Goal: Information Seeking & Learning: Check status

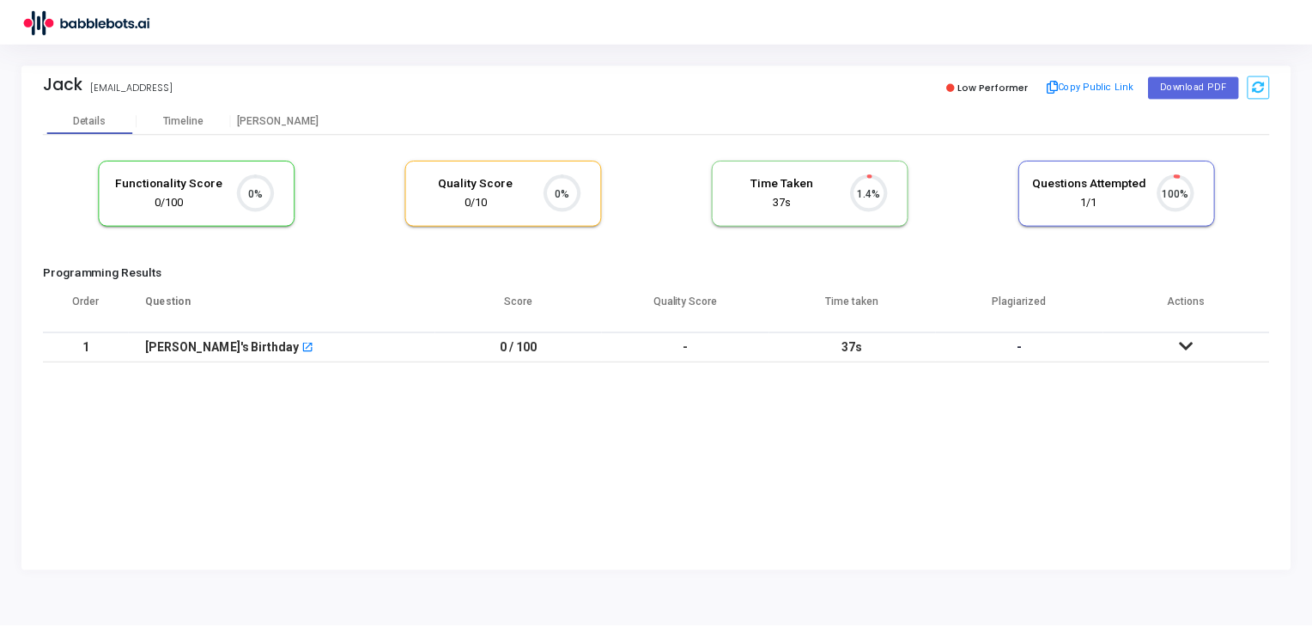
scroll to position [35, 44]
click at [82, 28] on img at bounding box center [85, 21] width 129 height 34
click at [1188, 351] on icon at bounding box center [1192, 346] width 14 height 12
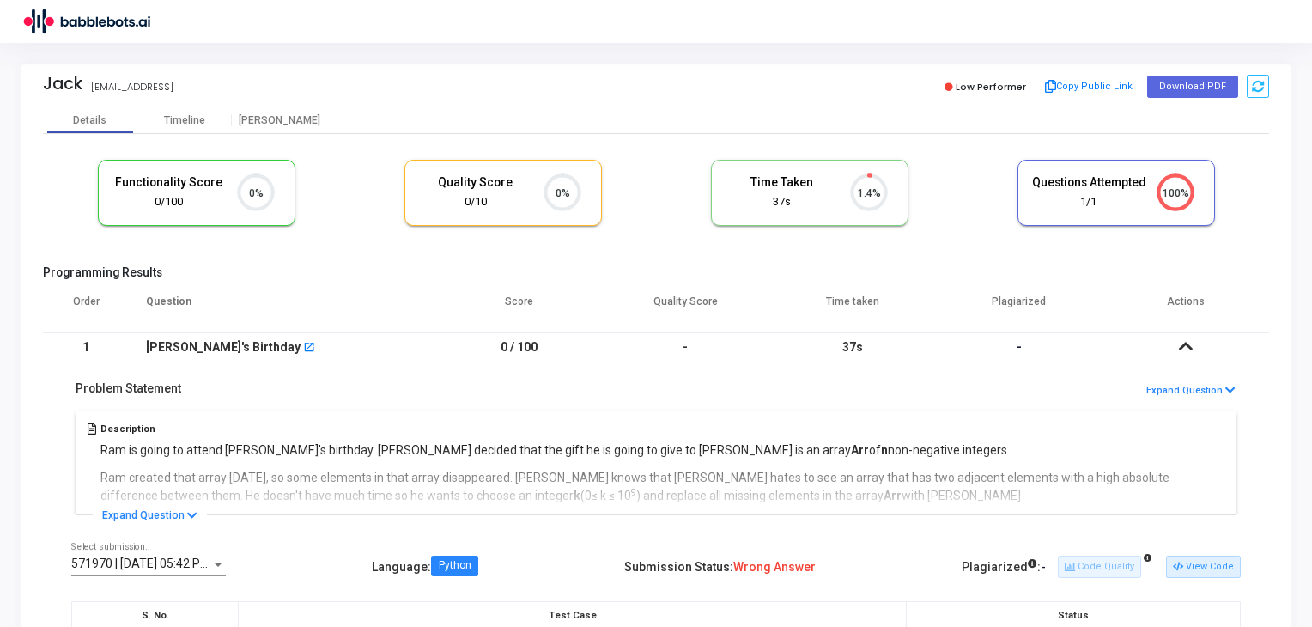
scroll to position [209, 0]
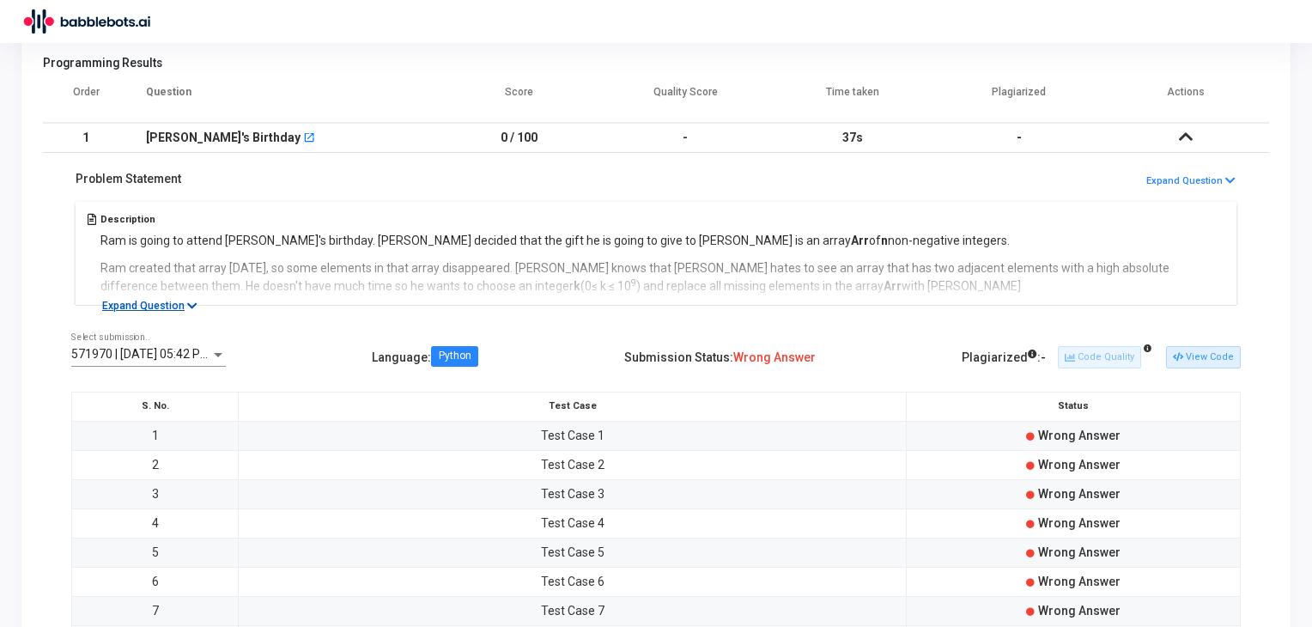
click at [182, 306] on button "Expand Question" at bounding box center [150, 305] width 114 height 17
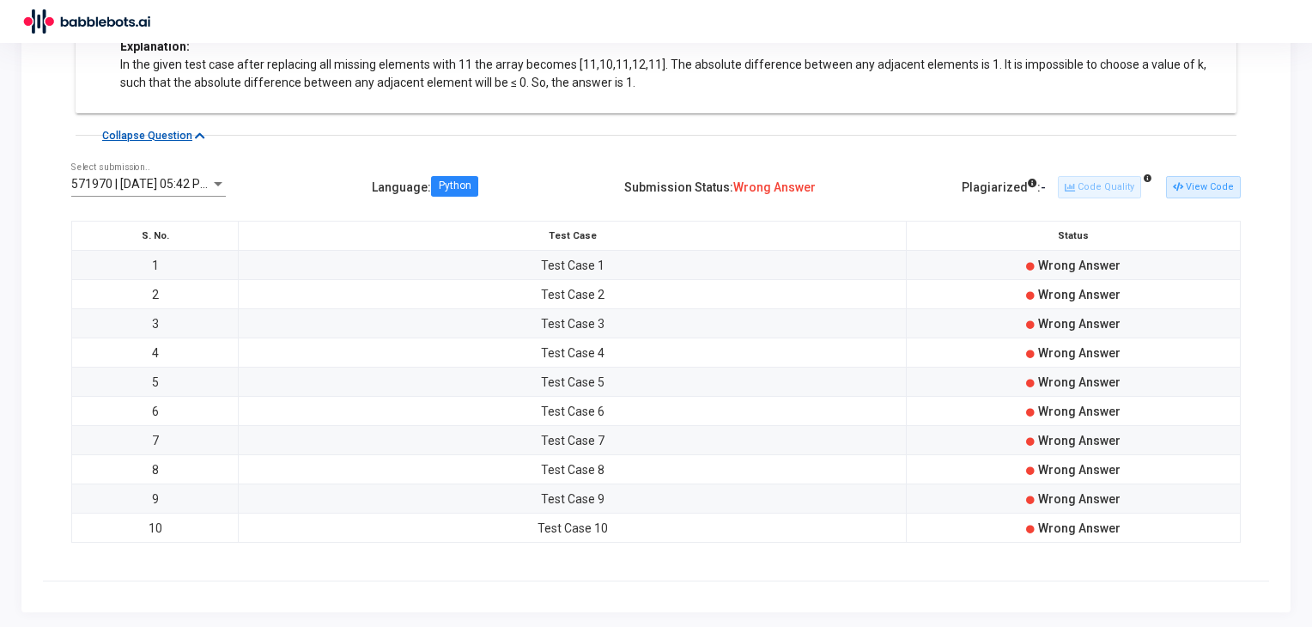
scroll to position [907, 0]
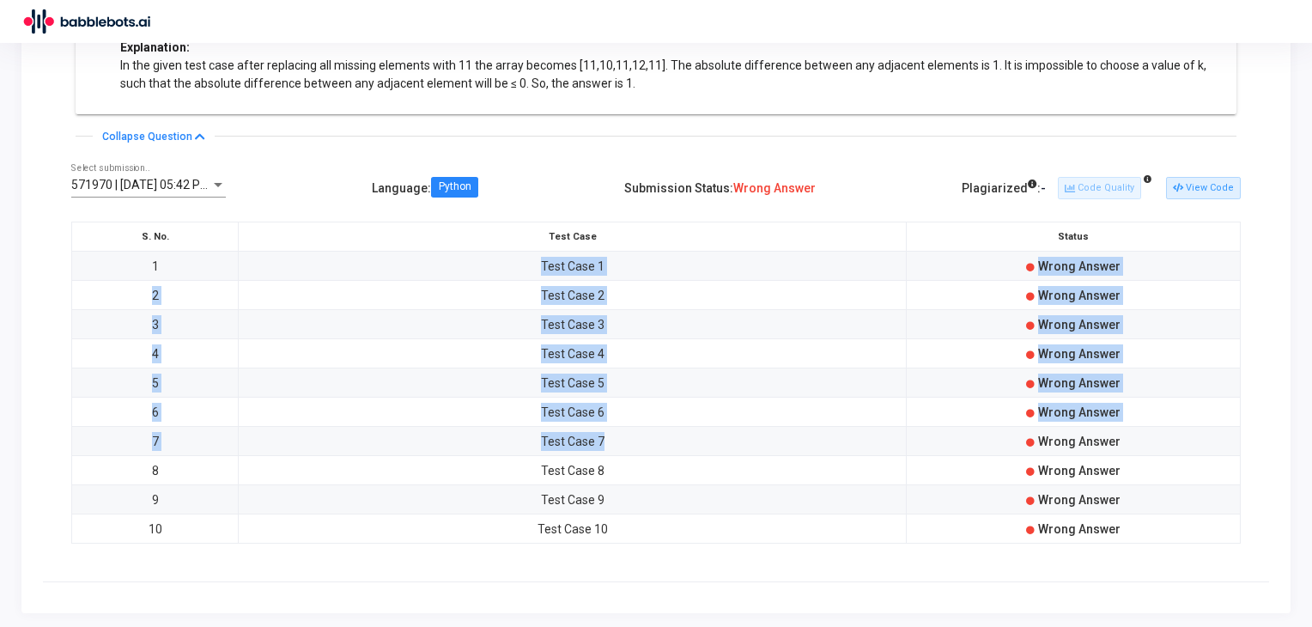
drag, startPoint x: 543, startPoint y: 252, endPoint x: 658, endPoint y: 444, distance: 224.1
click at [658, 444] on tbody "1 Test Case 1 Wrong Answer 2 Test Case 2 Wrong Answer 3 Test Case 3 Wrong Answe…" at bounding box center [656, 398] width 1169 height 292
click at [1070, 310] on td "Wrong Answer" at bounding box center [1074, 324] width 334 height 29
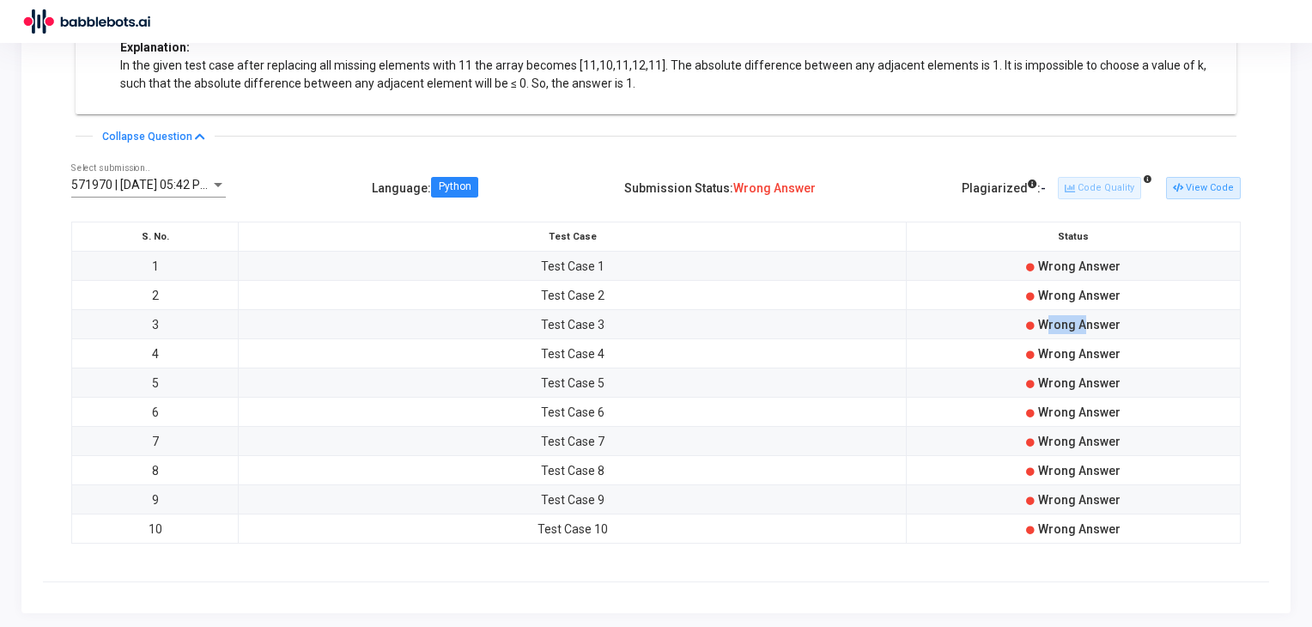
click at [1070, 310] on td "Wrong Answer" at bounding box center [1074, 324] width 334 height 29
click at [1151, 217] on div "571970 | 06 Aug, 2025 05:42 PM IST (Best) Select submission.. Language : Python…" at bounding box center [656, 363] width 1226 height 437
click at [1207, 182] on button "View Code" at bounding box center [1203, 188] width 75 height 22
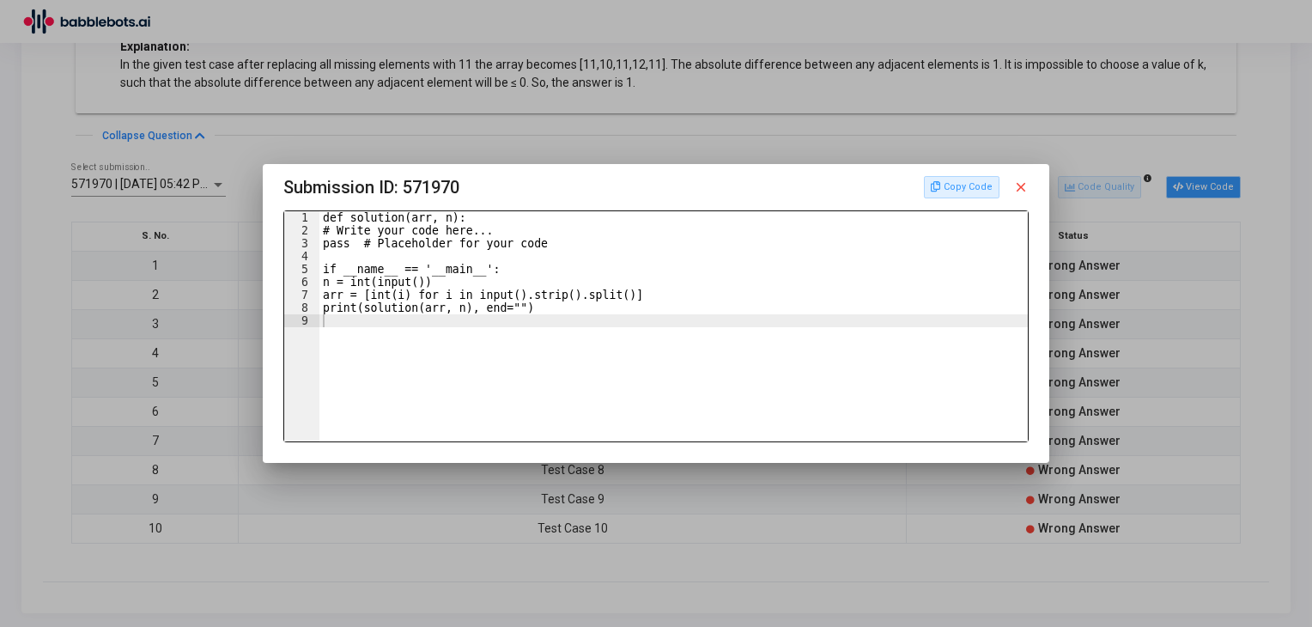
scroll to position [0, 0]
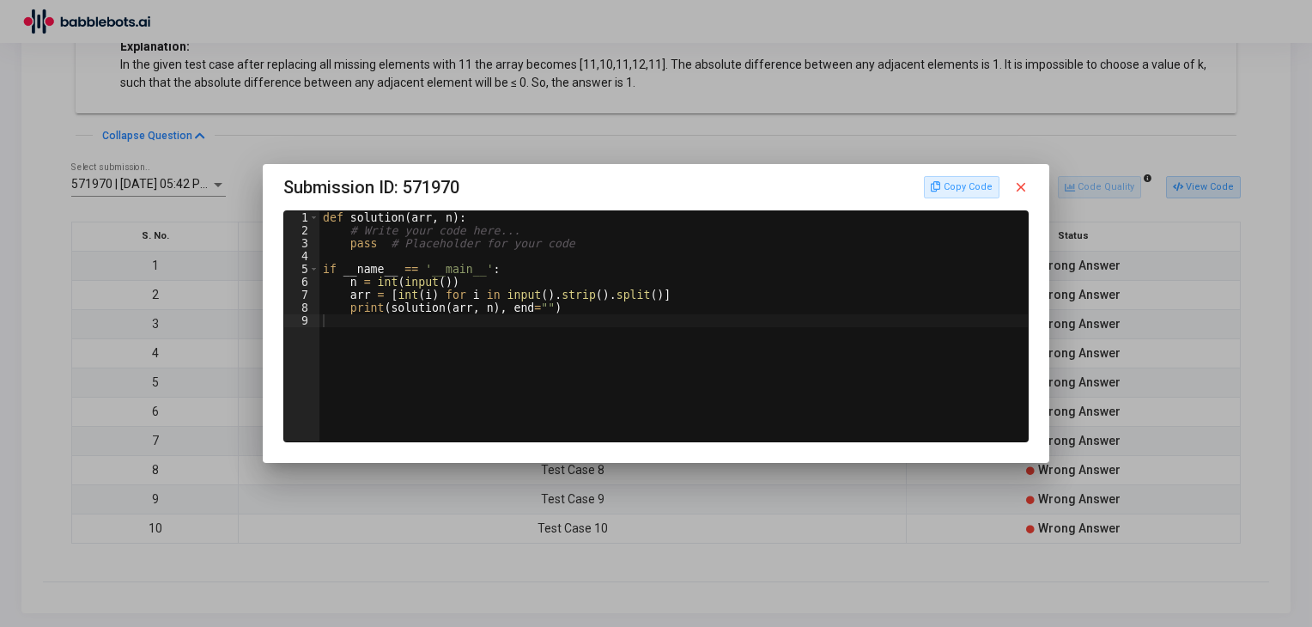
click at [477, 309] on div "def solution ( arr , n ) : # Write your code here... pass # Placeholder for you…" at bounding box center [675, 339] width 713 height 256
type textarea "print(solution(arr, n), end="")"
click at [567, 331] on div "def solution ( arr , n ) : # Write your code here... pass # Placeholder for you…" at bounding box center [673, 326] width 709 height 230
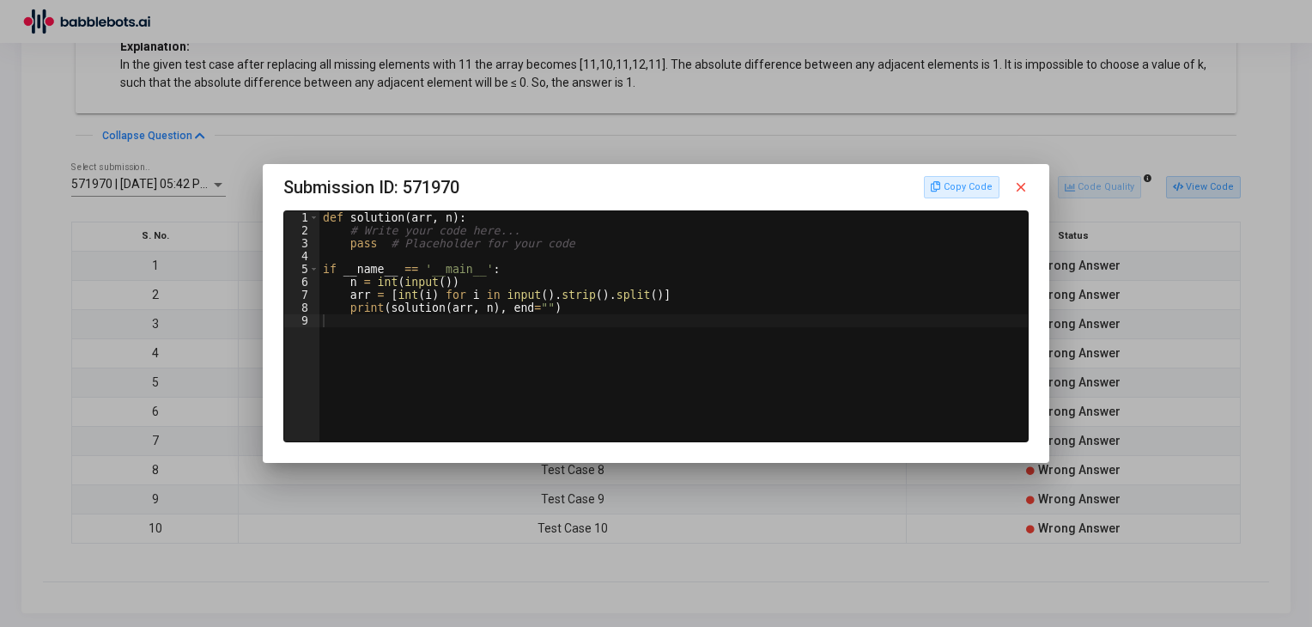
click at [1023, 191] on mat-icon "close" at bounding box center [1020, 186] width 15 height 15
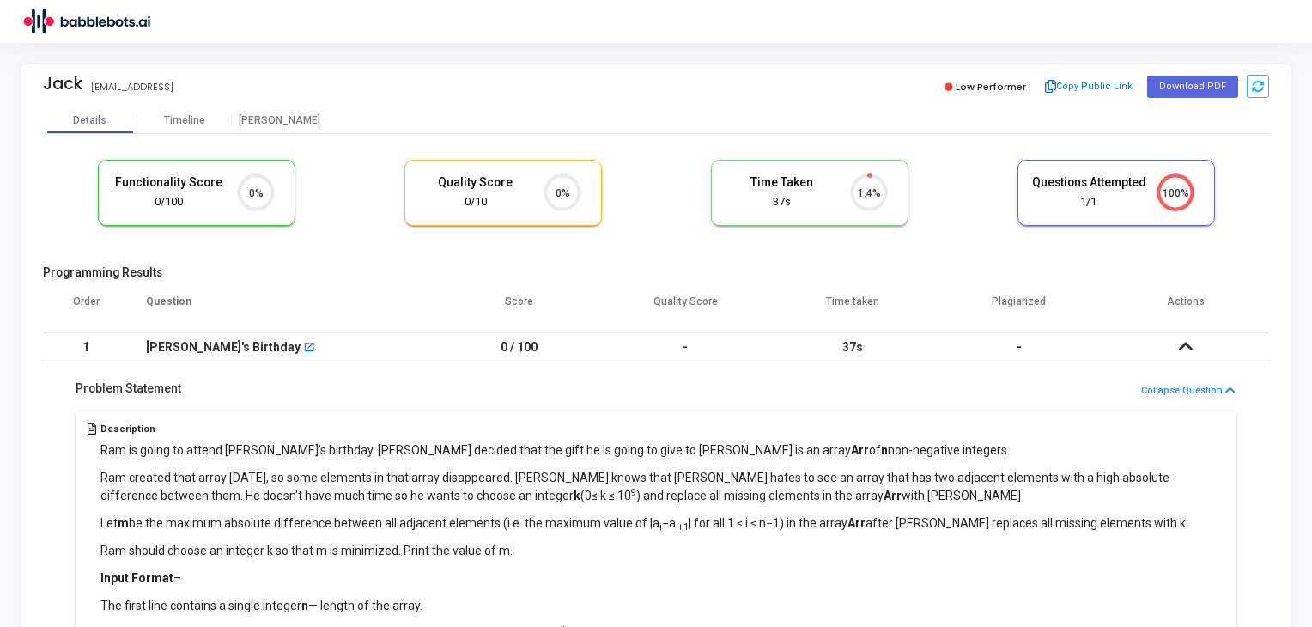
click at [161, 177] on h5 "Functionality Score" at bounding box center [169, 182] width 115 height 15
click at [477, 181] on h5 "Quality Score" at bounding box center [475, 182] width 115 height 15
click at [780, 180] on h5 "Time Taken" at bounding box center [782, 182] width 115 height 15
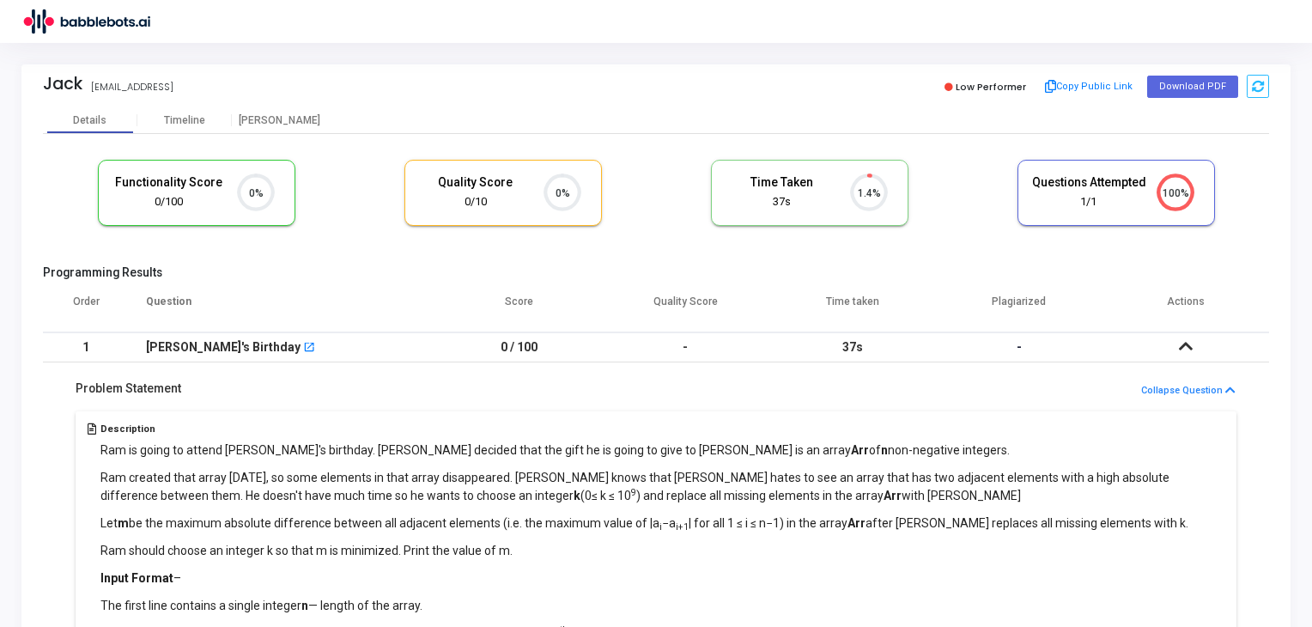
click at [780, 180] on h5 "Time Taken" at bounding box center [782, 182] width 115 height 15
click at [1113, 190] on div "Questions Attempted 1/1" at bounding box center [1088, 192] width 115 height 35
click at [182, 114] on div "Timeline" at bounding box center [184, 120] width 41 height 13
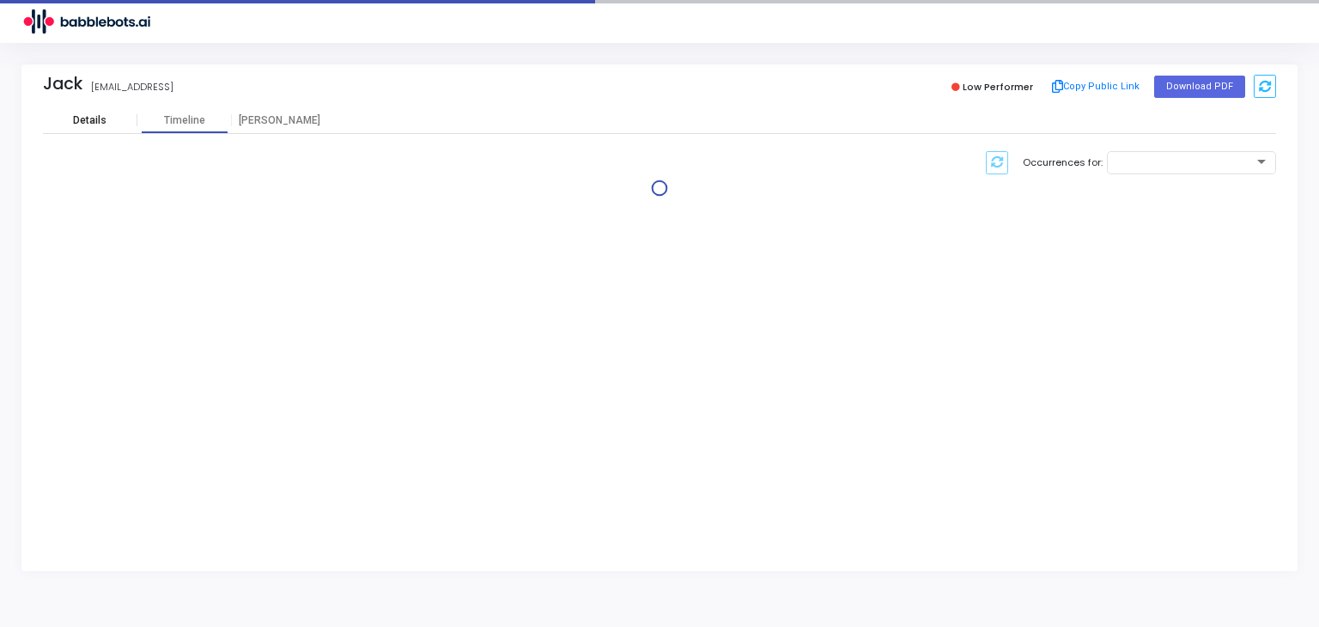
click at [107, 111] on div "Details" at bounding box center [90, 120] width 94 height 26
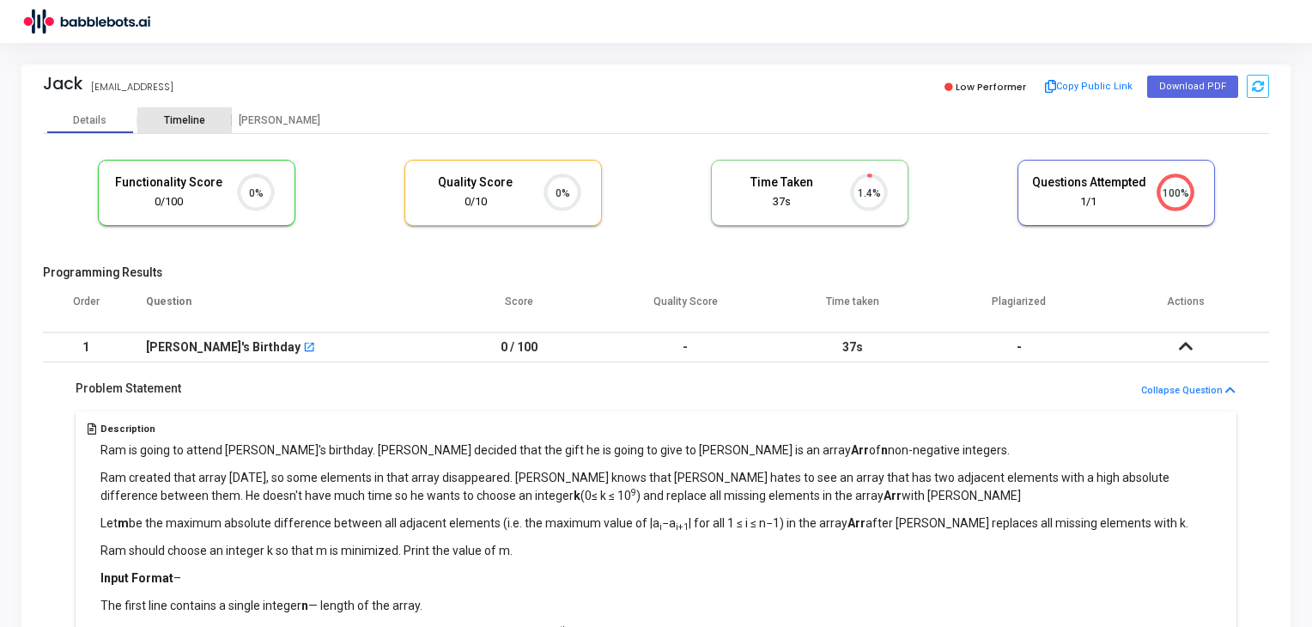
click at [197, 118] on div "Timeline" at bounding box center [184, 120] width 41 height 13
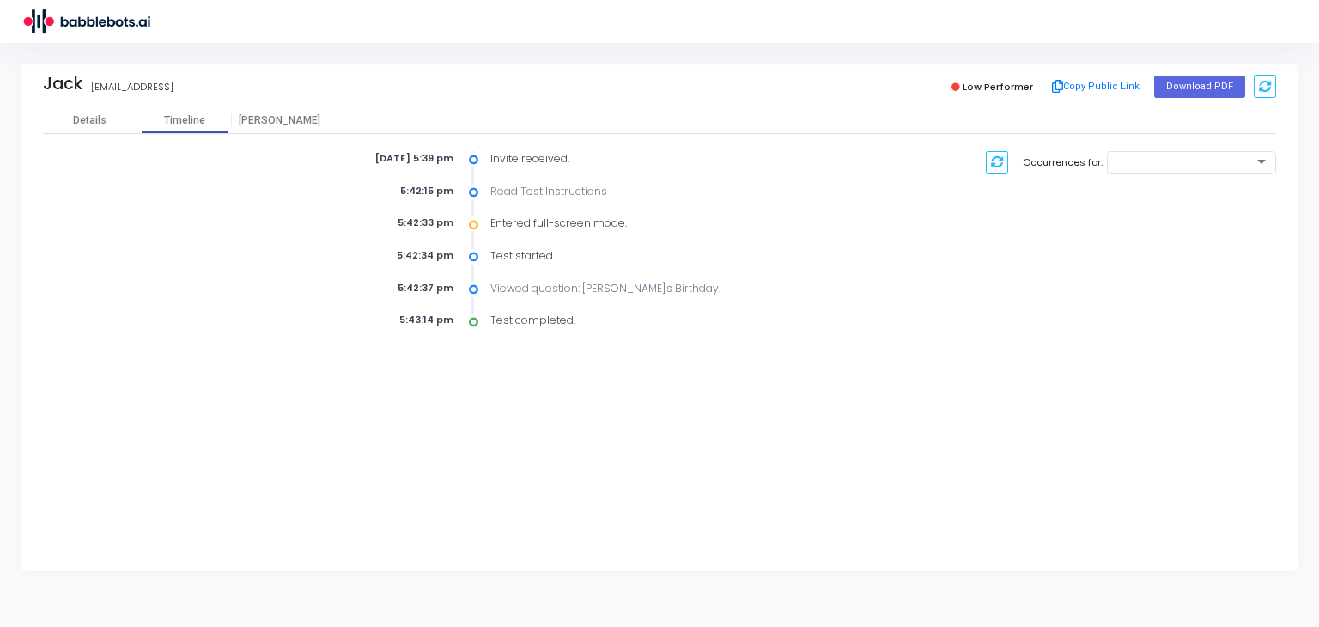
drag, startPoint x: 484, startPoint y: 158, endPoint x: 577, endPoint y: 165, distance: 93.0
click at [577, 165] on div "Invite received." at bounding box center [670, 158] width 378 height 15
drag, startPoint x: 491, startPoint y: 189, endPoint x: 616, endPoint y: 186, distance: 125.4
click at [616, 186] on div "Read Test Instructions" at bounding box center [670, 191] width 378 height 15
drag, startPoint x: 495, startPoint y: 229, endPoint x: 568, endPoint y: 234, distance: 73.1
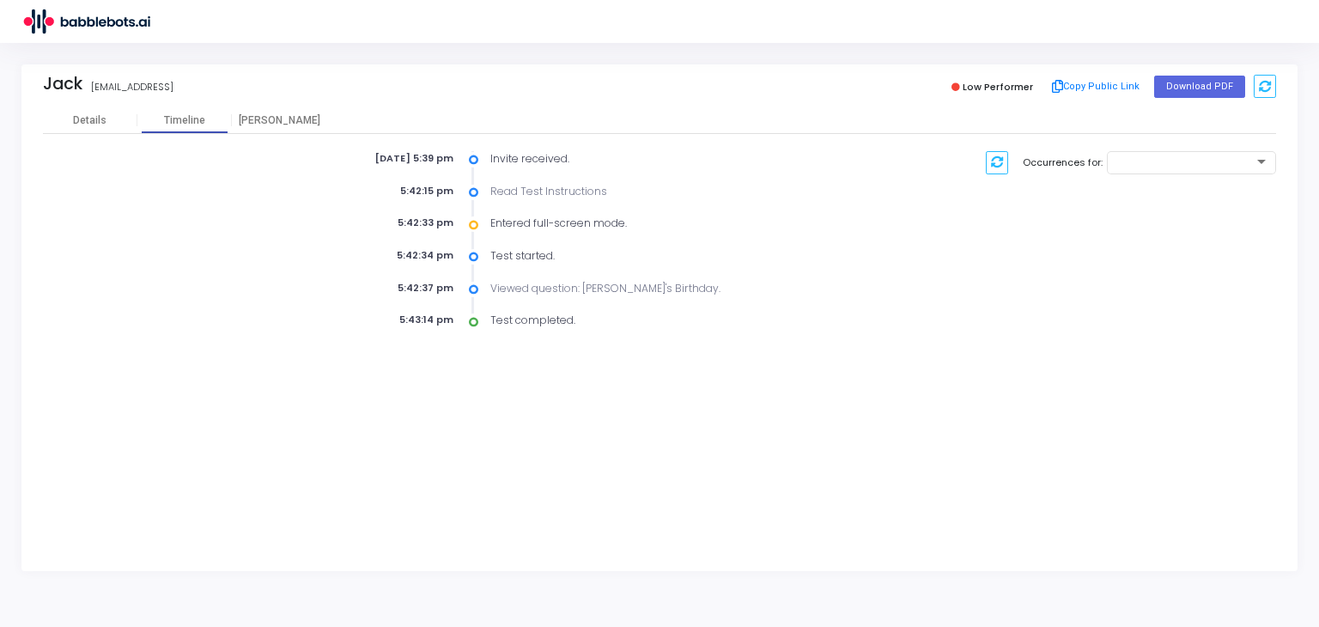
click at [568, 234] on div "Aug 6th 2025, 5:39 pm Invite received. 5:42:15 pm Read Test Instructions 5:42:3…" at bounding box center [553, 240] width 612 height 178
click at [568, 230] on div "Aug 6th 2025, 5:39 pm Invite received. 5:42:15 pm Read Test Instructions 5:42:3…" at bounding box center [553, 240] width 612 height 178
click at [562, 219] on div "Entered full-screen mode." at bounding box center [670, 223] width 378 height 15
click at [507, 256] on div "Test started." at bounding box center [670, 255] width 378 height 15
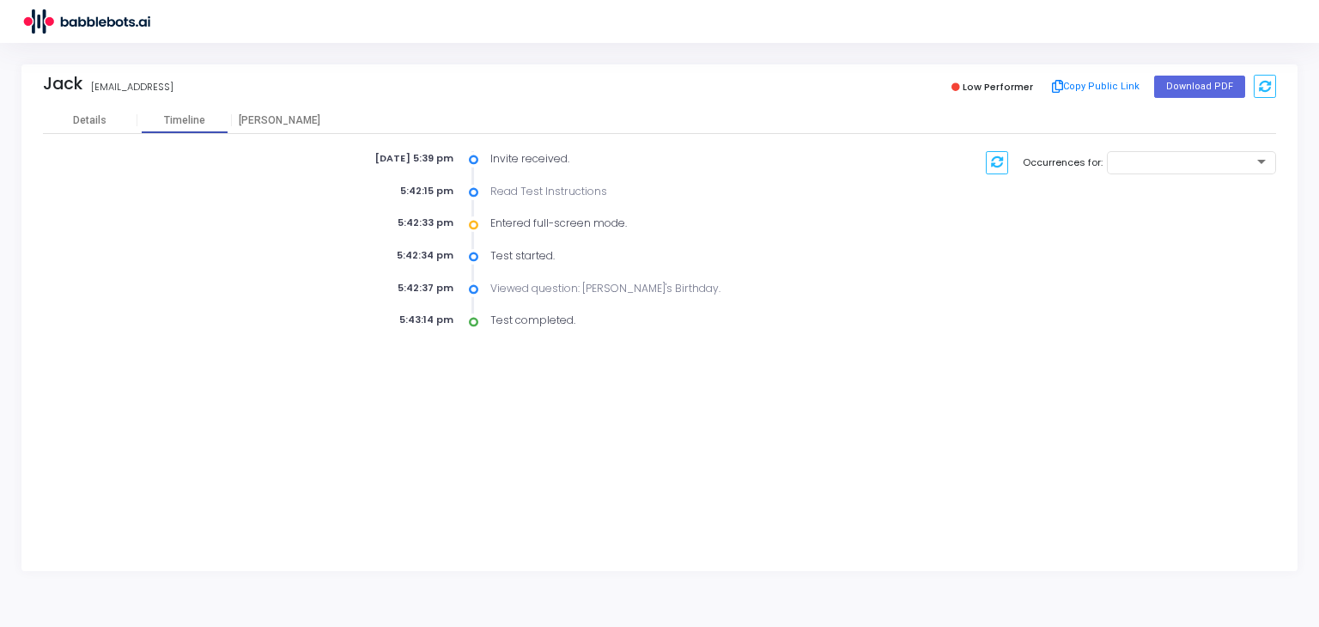
click at [513, 276] on div "Aug 6th 2025, 5:39 pm Invite received. 5:42:15 pm Read Test Instructions 5:42:3…" at bounding box center [553, 240] width 612 height 178
click at [523, 307] on div "Aug 6th 2025, 5:39 pm Invite received. 5:42:15 pm Read Test Instructions 5:42:3…" at bounding box center [553, 240] width 612 height 178
click at [532, 282] on div "Viewed question: Arjun's Birthday." at bounding box center [670, 288] width 378 height 15
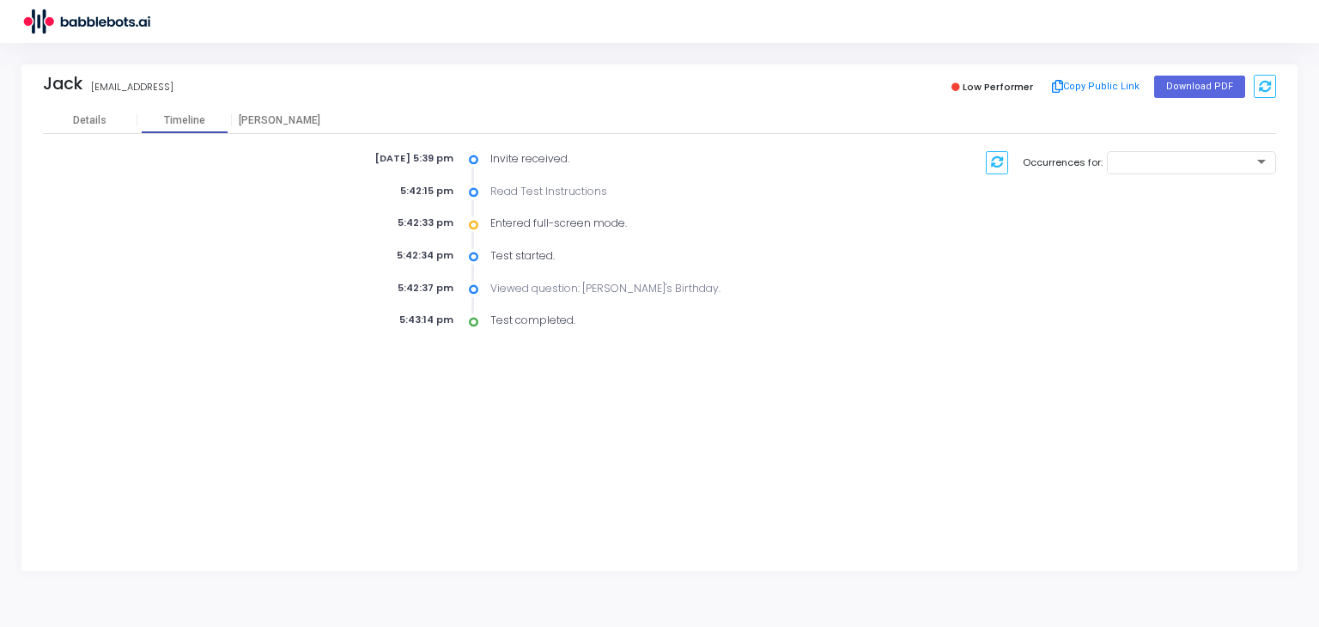
click at [493, 296] on div "Aug 6th 2025, 5:39 pm Invite received. 5:42:15 pm Read Test Instructions 5:42:3…" at bounding box center [553, 240] width 612 height 178
click at [524, 313] on div "Test completed." at bounding box center [670, 320] width 378 height 15
click at [297, 124] on div "[PERSON_NAME]" at bounding box center [279, 120] width 94 height 13
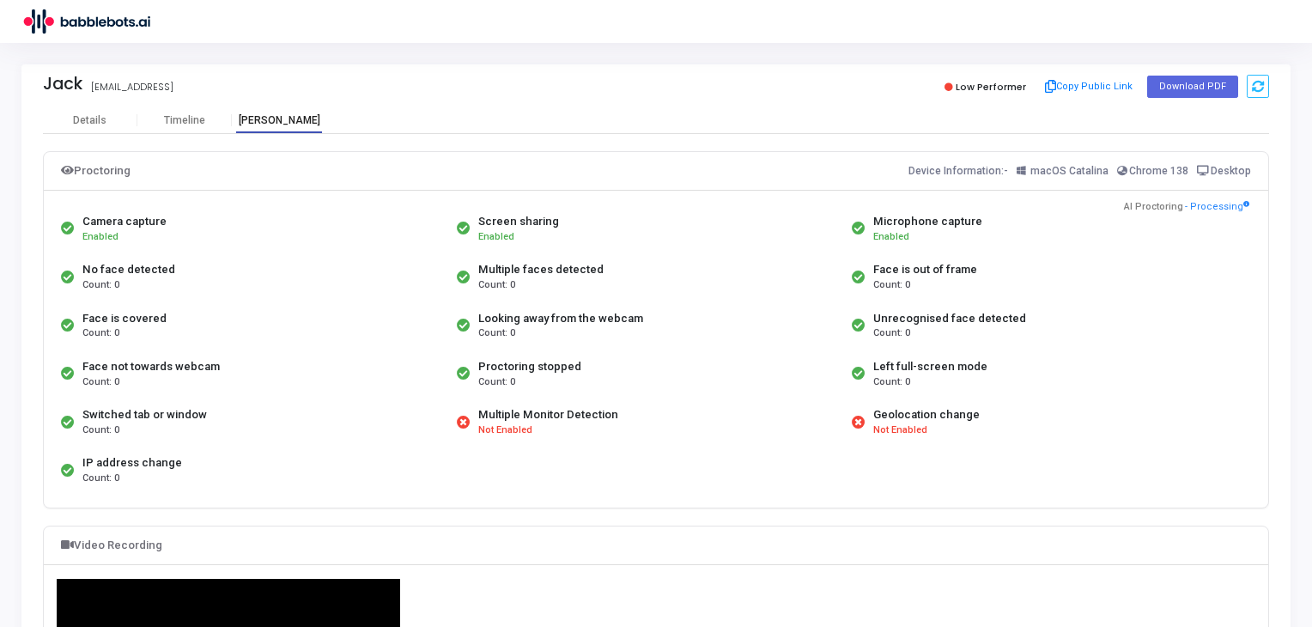
scroll to position [116, 0]
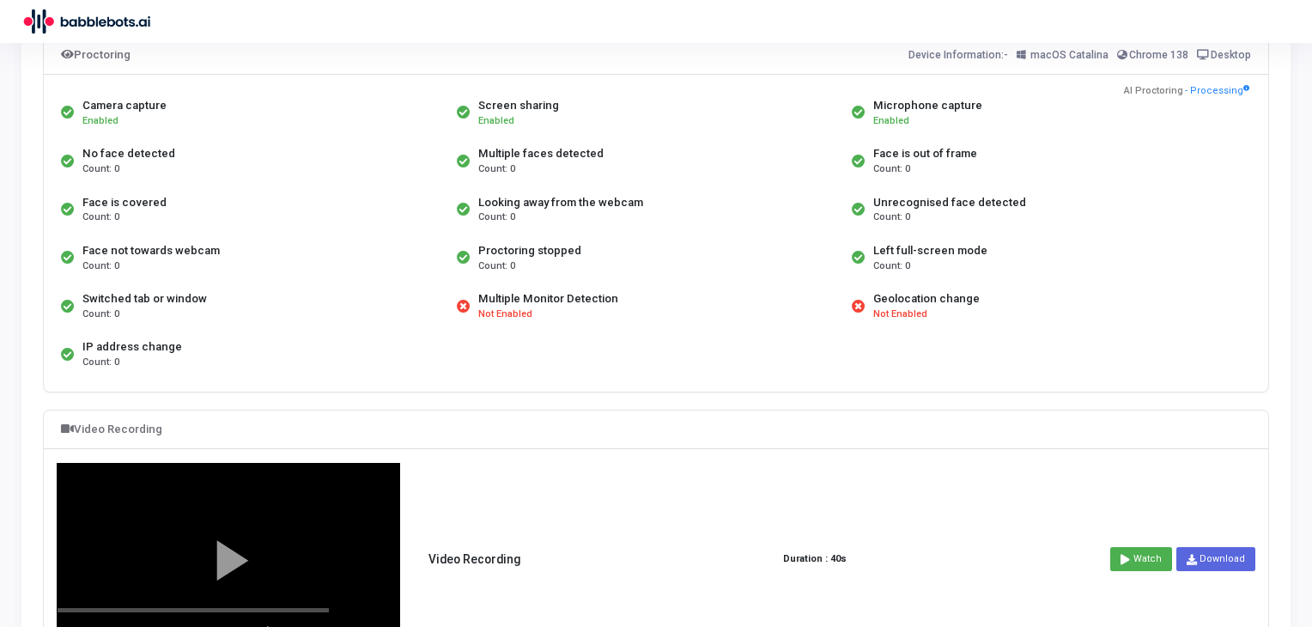
click at [97, 100] on div "Camera capture" at bounding box center [124, 105] width 84 height 17
click at [567, 149] on div "Multiple faces detected" at bounding box center [540, 153] width 125 height 17
click at [927, 216] on div "Count: 0" at bounding box center [949, 217] width 153 height 15
click at [119, 231] on div "Face is covered Count: 0" at bounding box center [255, 209] width 396 height 48
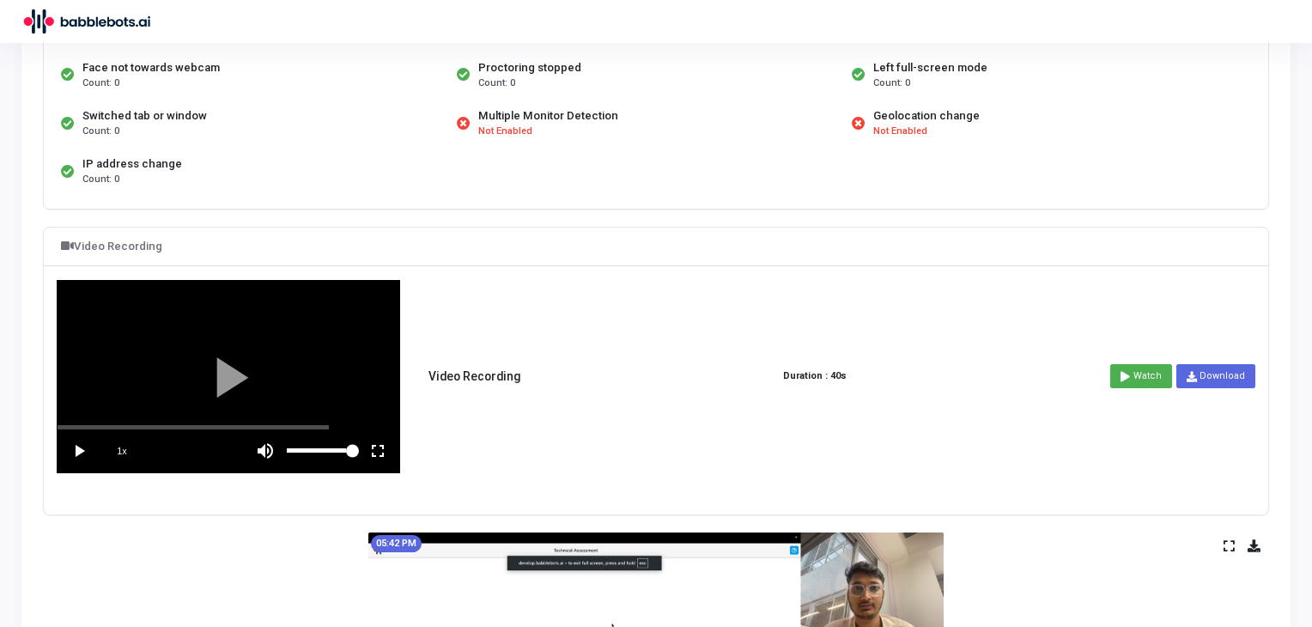
scroll to position [306, 0]
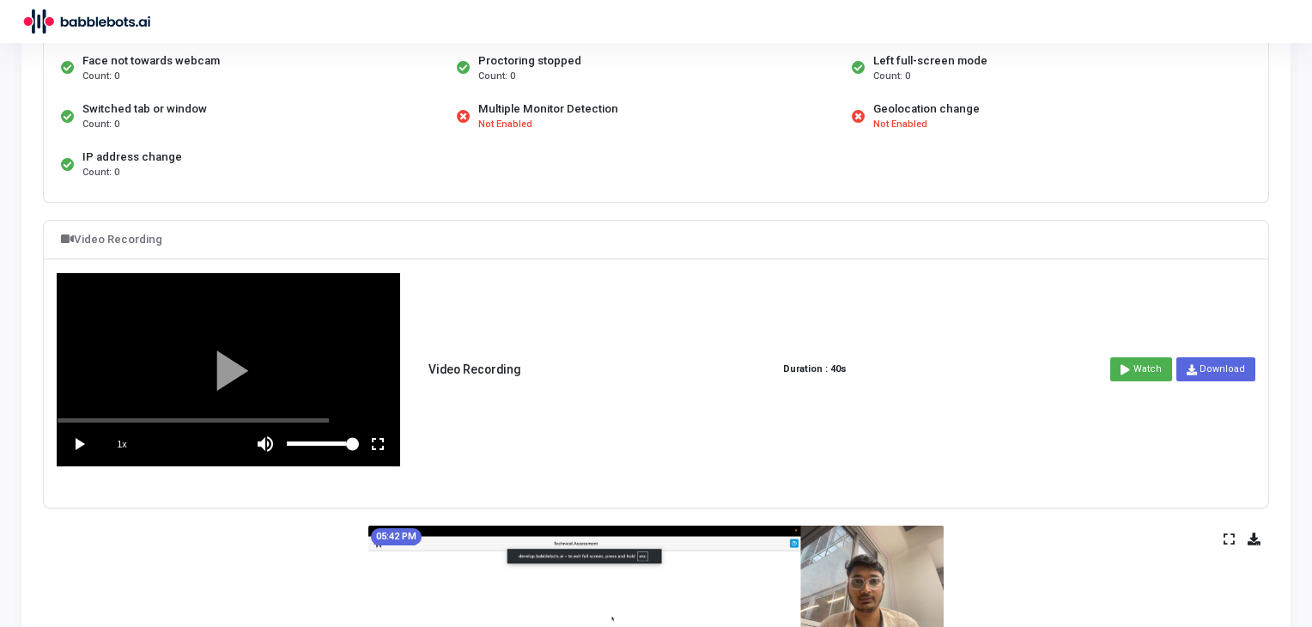
click at [80, 441] on vg-play-pause at bounding box center [79, 443] width 43 height 43
click at [72, 435] on vg-play-pause at bounding box center [79, 443] width 43 height 43
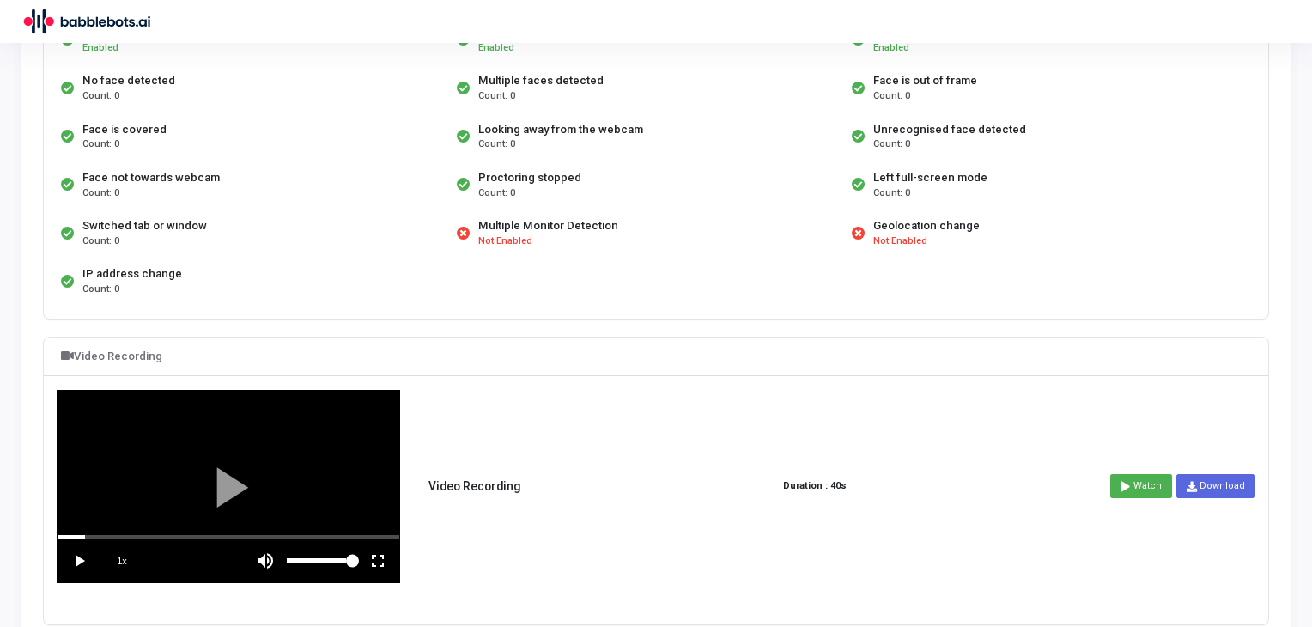
scroll to position [27, 0]
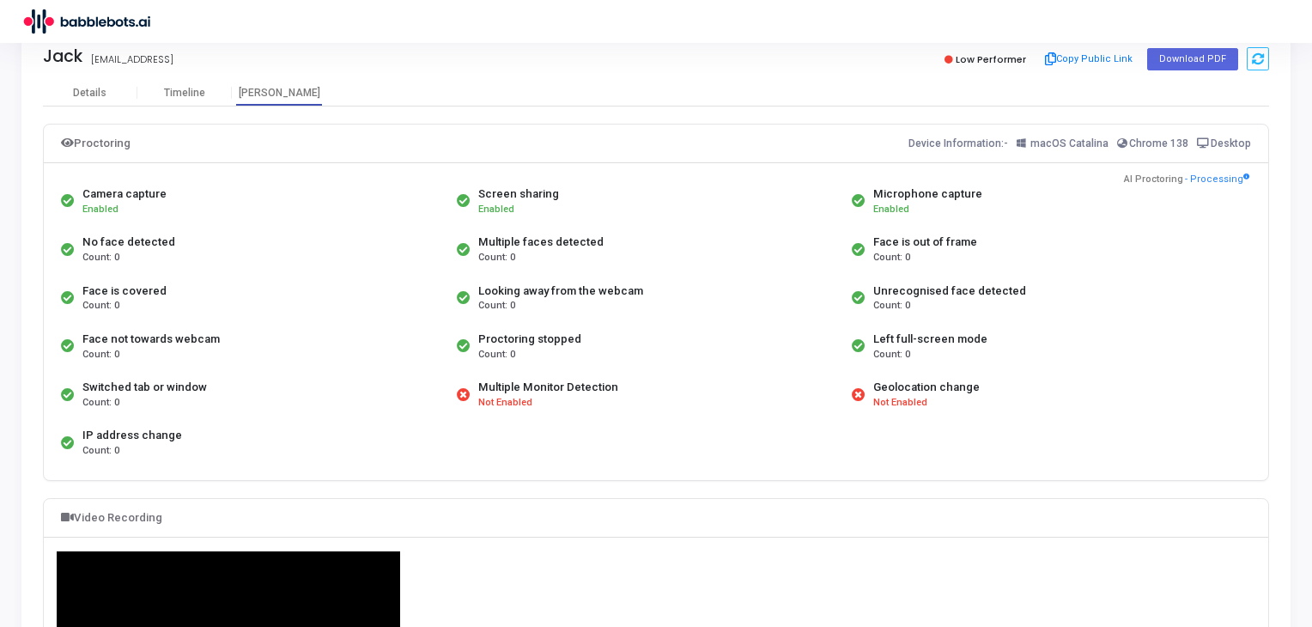
click at [109, 246] on div "No face detected" at bounding box center [128, 242] width 93 height 17
click at [146, 289] on div "Face is covered" at bounding box center [124, 290] width 84 height 17
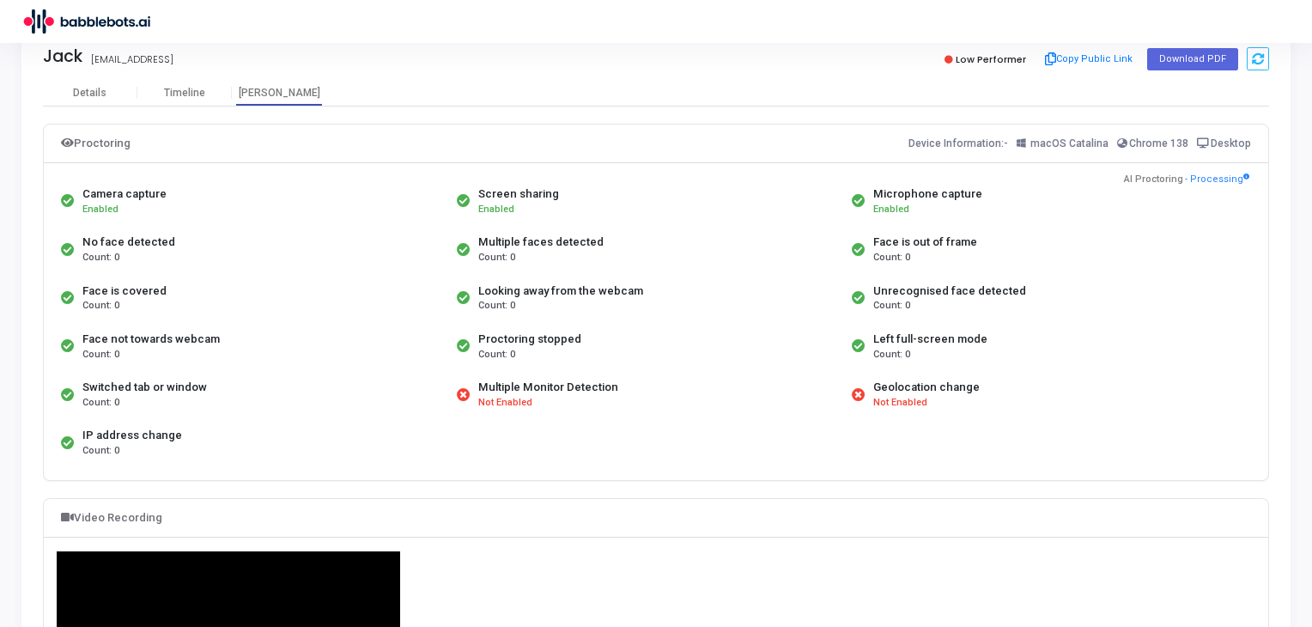
click at [146, 289] on div "Face is covered" at bounding box center [124, 290] width 84 height 17
click at [536, 240] on div "Multiple faces detected" at bounding box center [540, 242] width 125 height 17
click at [539, 290] on div "Looking away from the webcam" at bounding box center [560, 290] width 165 height 17
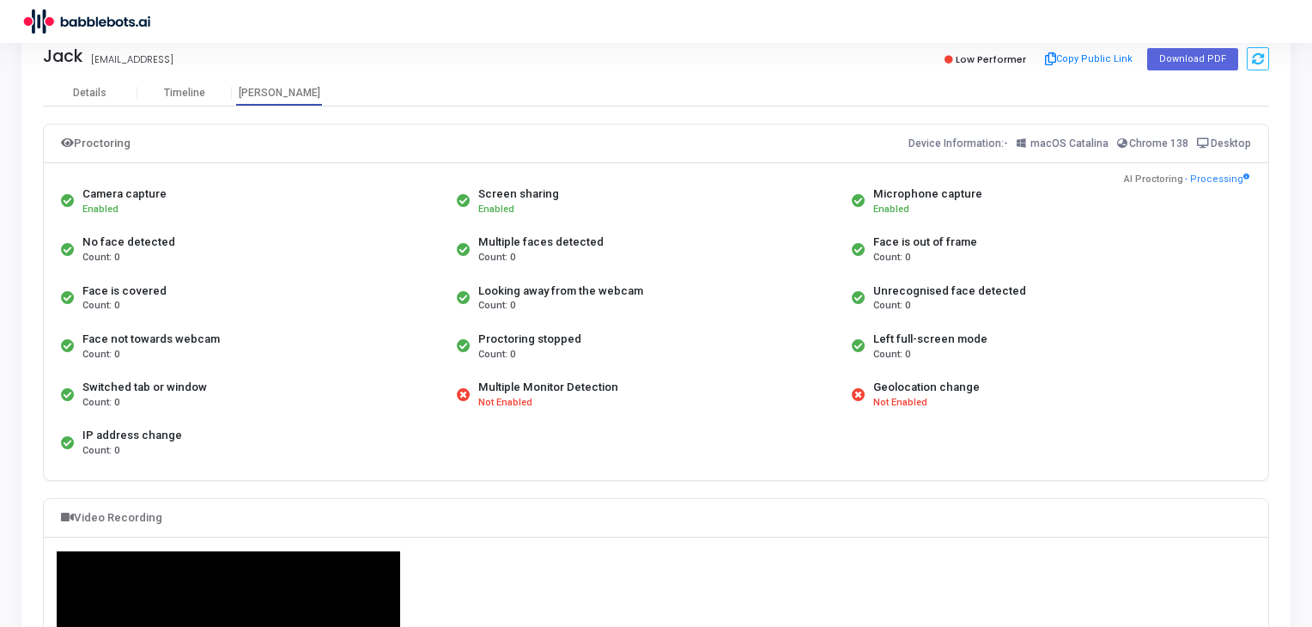
click at [539, 290] on div "Looking away from the webcam" at bounding box center [560, 290] width 165 height 17
click at [608, 288] on div "Looking away from the webcam" at bounding box center [560, 290] width 165 height 17
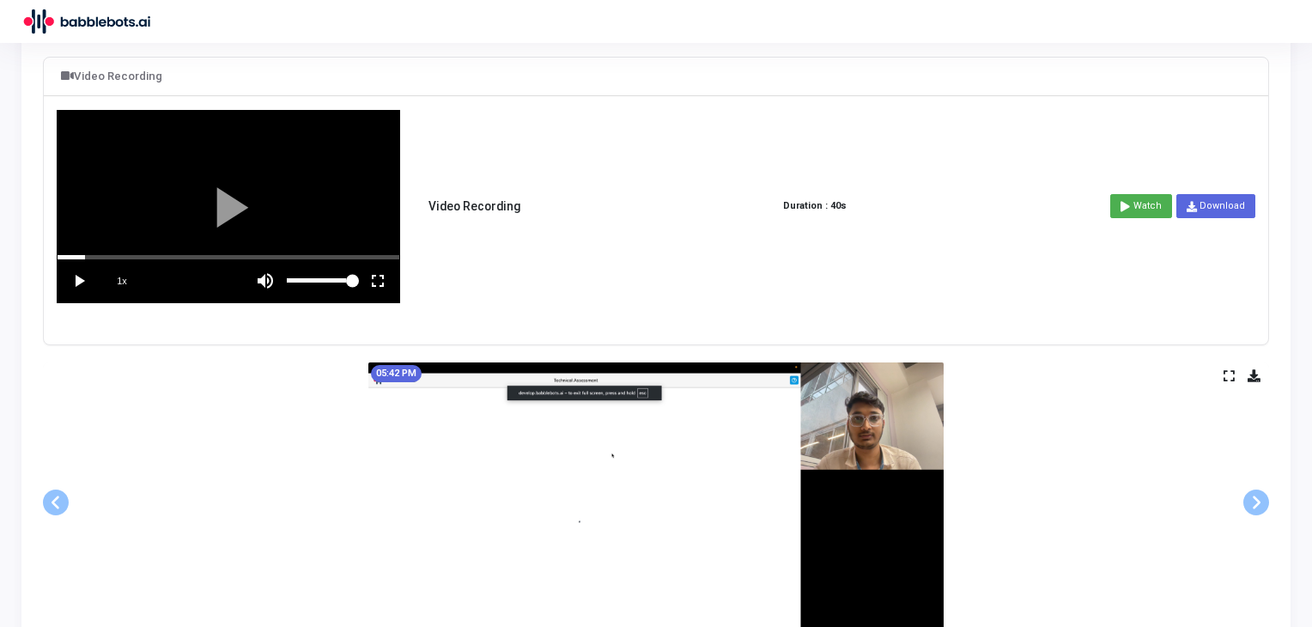
scroll to position [470, 0]
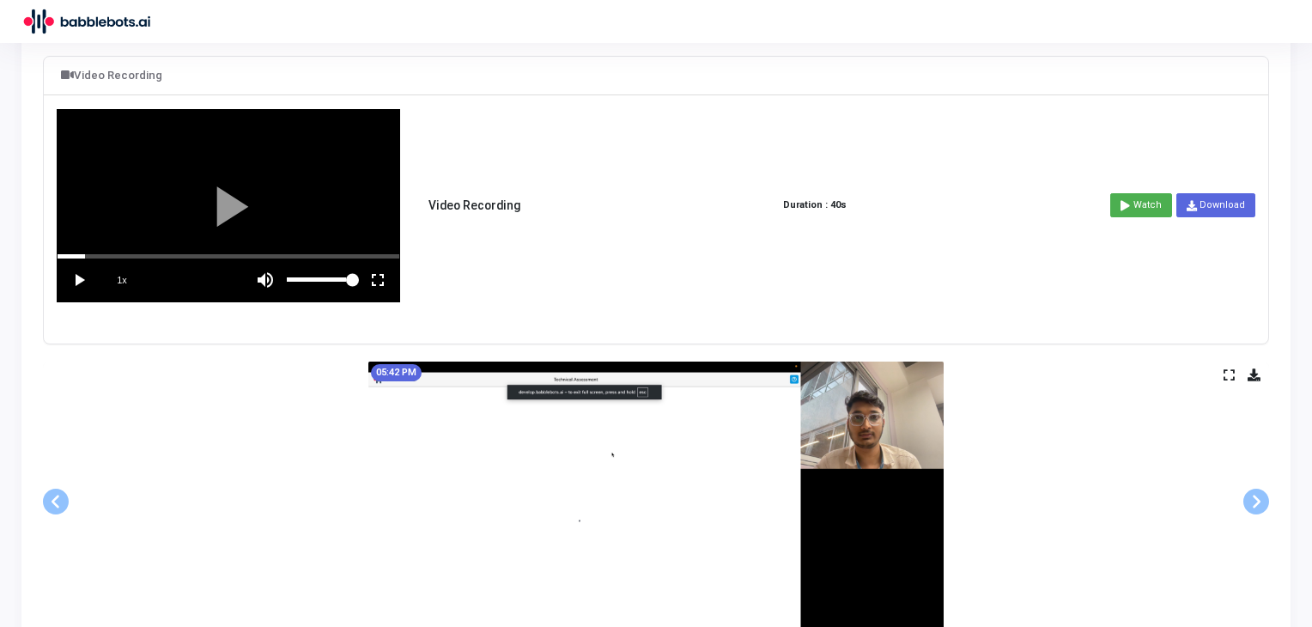
click at [840, 213] on div "1x Video Recording Duration : 40s Watch Download" at bounding box center [656, 205] width 1199 height 193
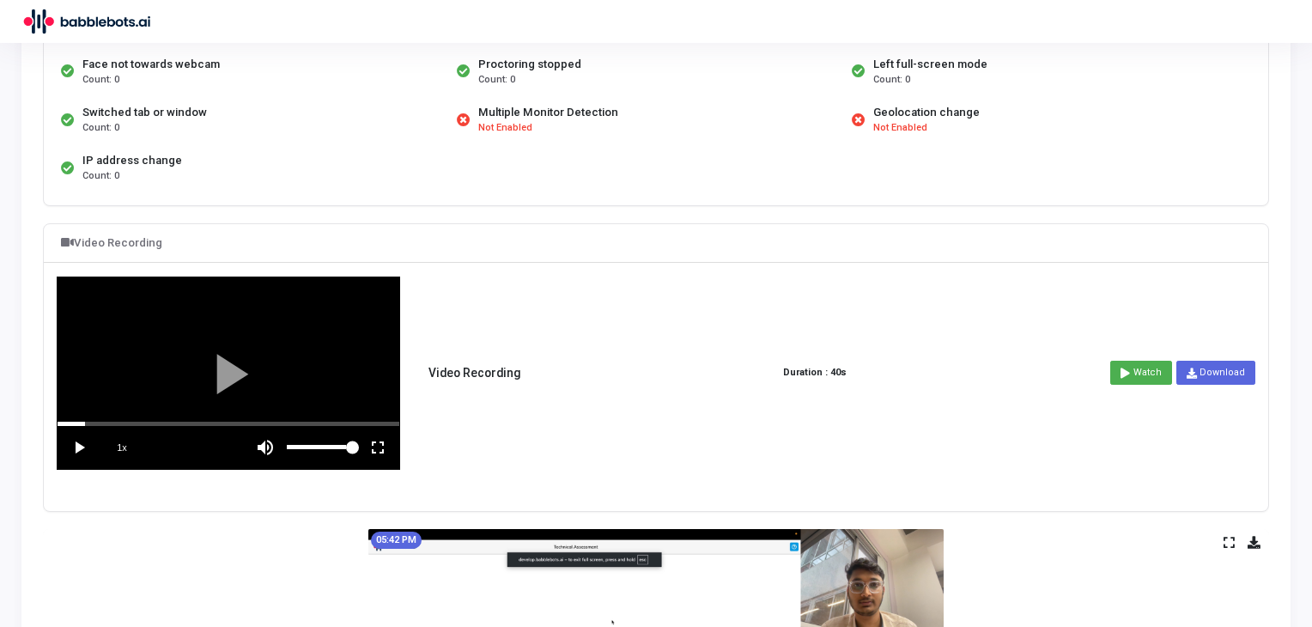
scroll to position [302, 0]
click at [783, 340] on div "1x Video Recording Duration : 40s Watch Download" at bounding box center [656, 372] width 1199 height 193
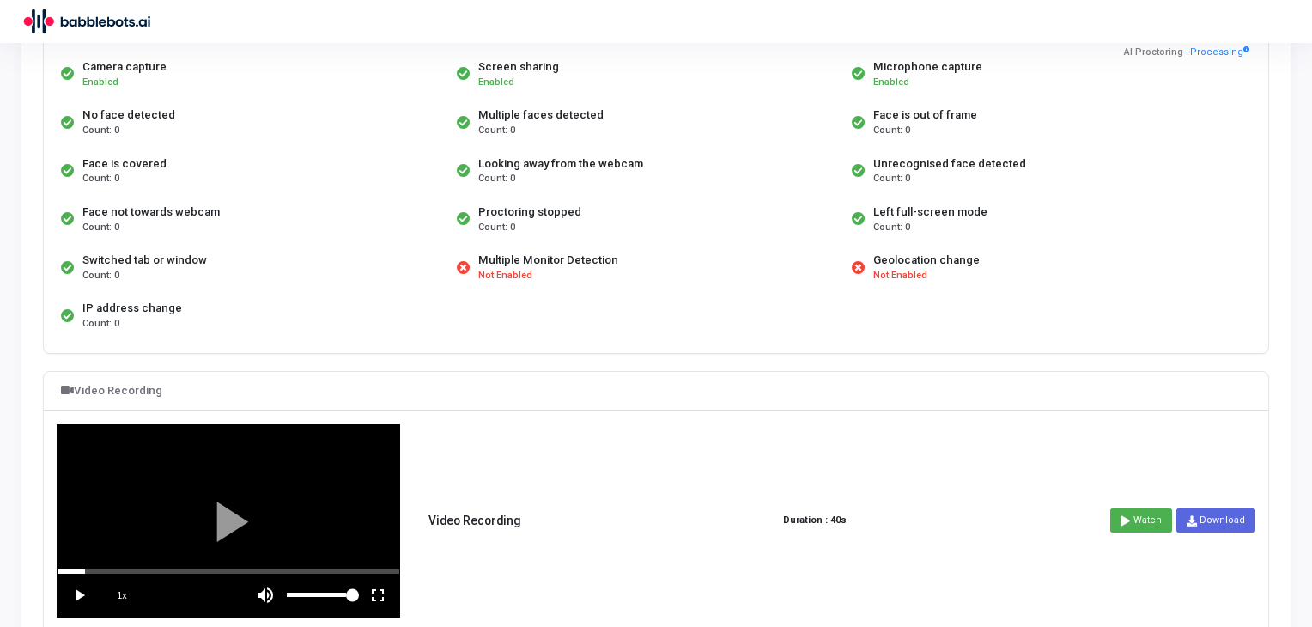
scroll to position [0, 0]
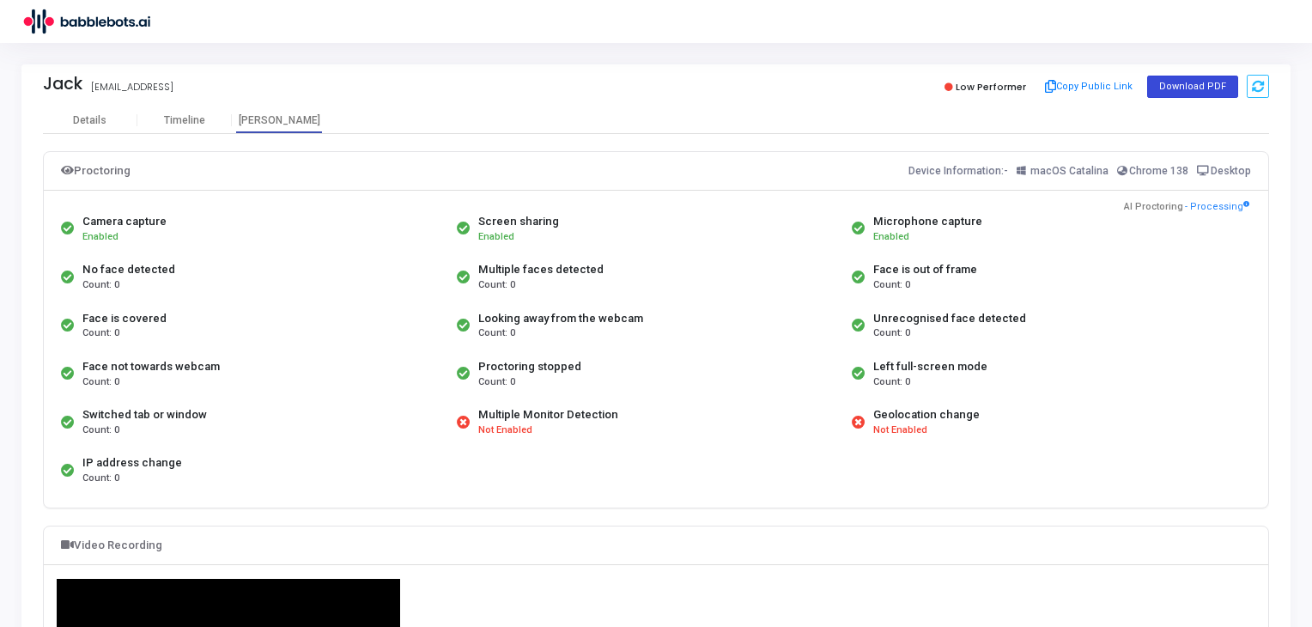
click at [1185, 82] on button "Download PDF" at bounding box center [1192, 87] width 91 height 22
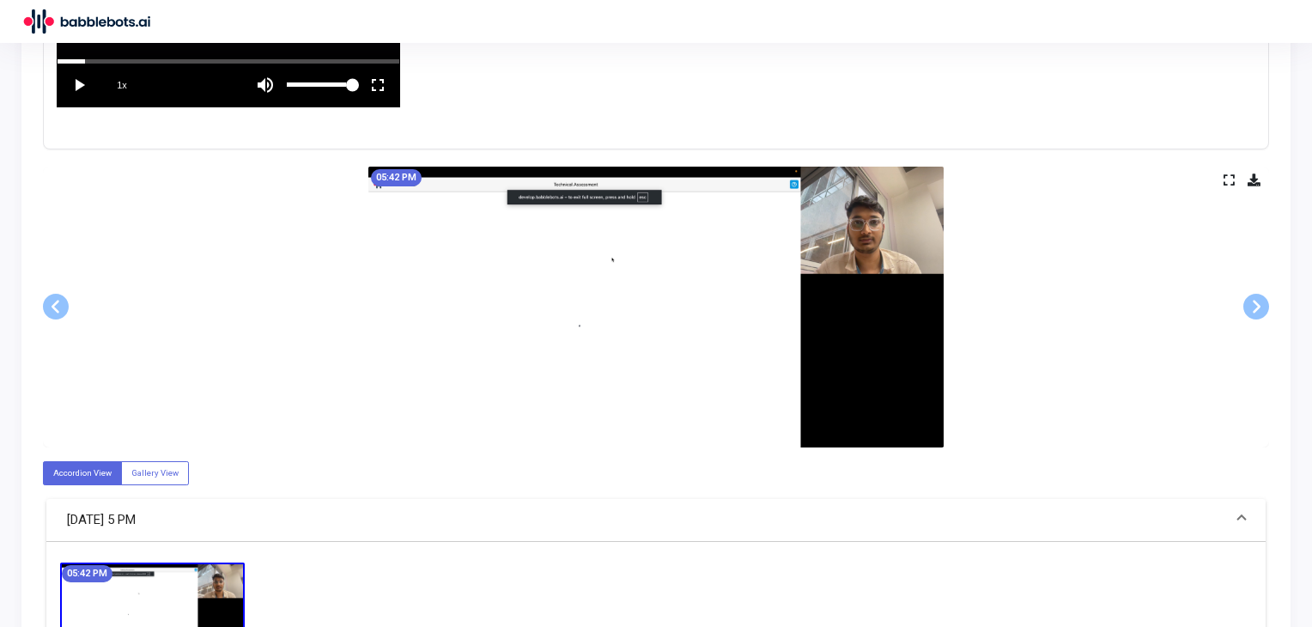
scroll to position [764, 0]
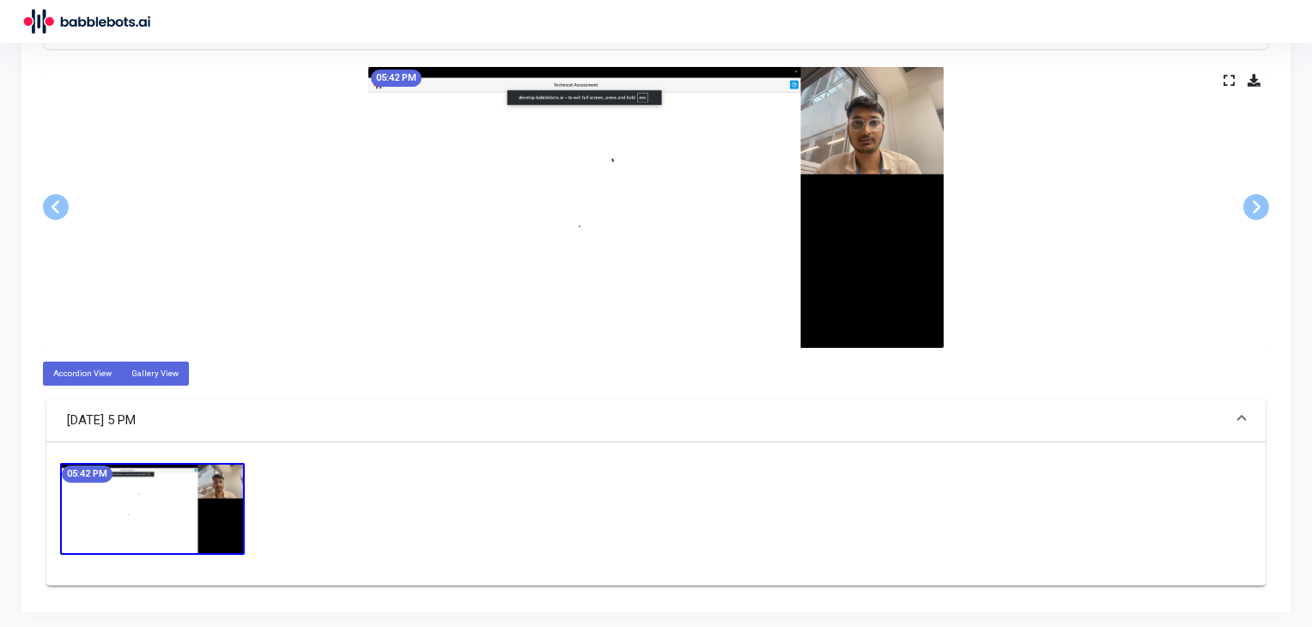
click at [165, 379] on label "Gallery View" at bounding box center [155, 372] width 68 height 23
click at [143, 379] on input "Gallery View" at bounding box center [136, 372] width 11 height 11
radio input "true"
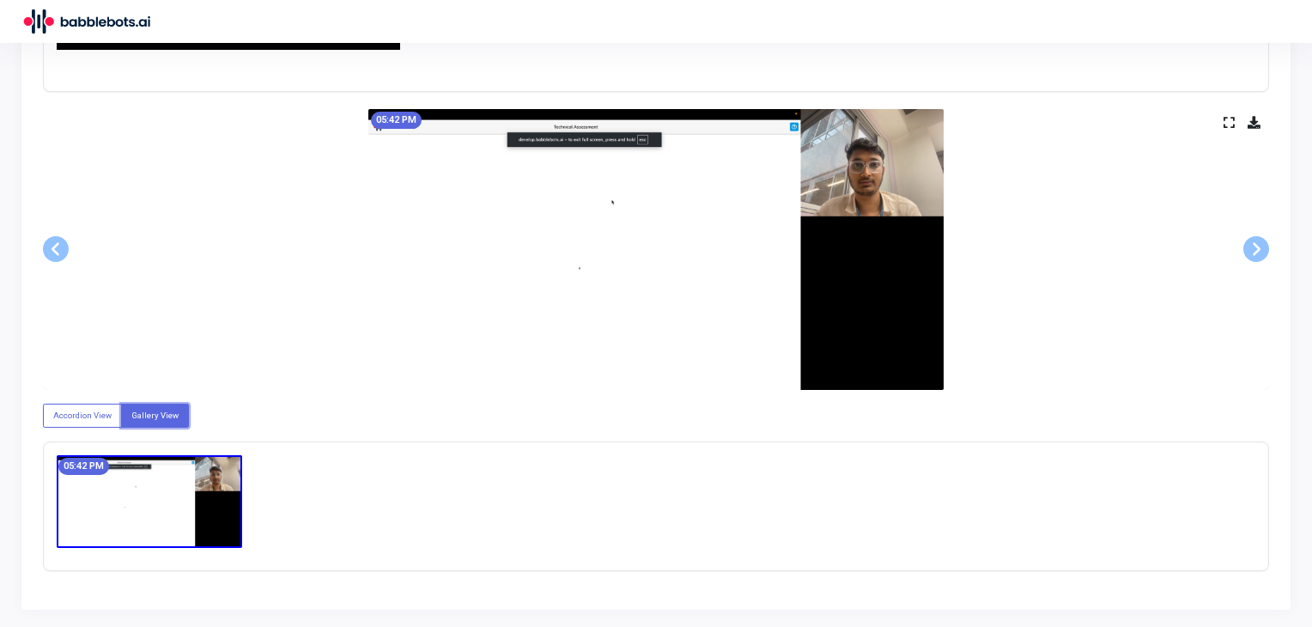
scroll to position [719, 0]
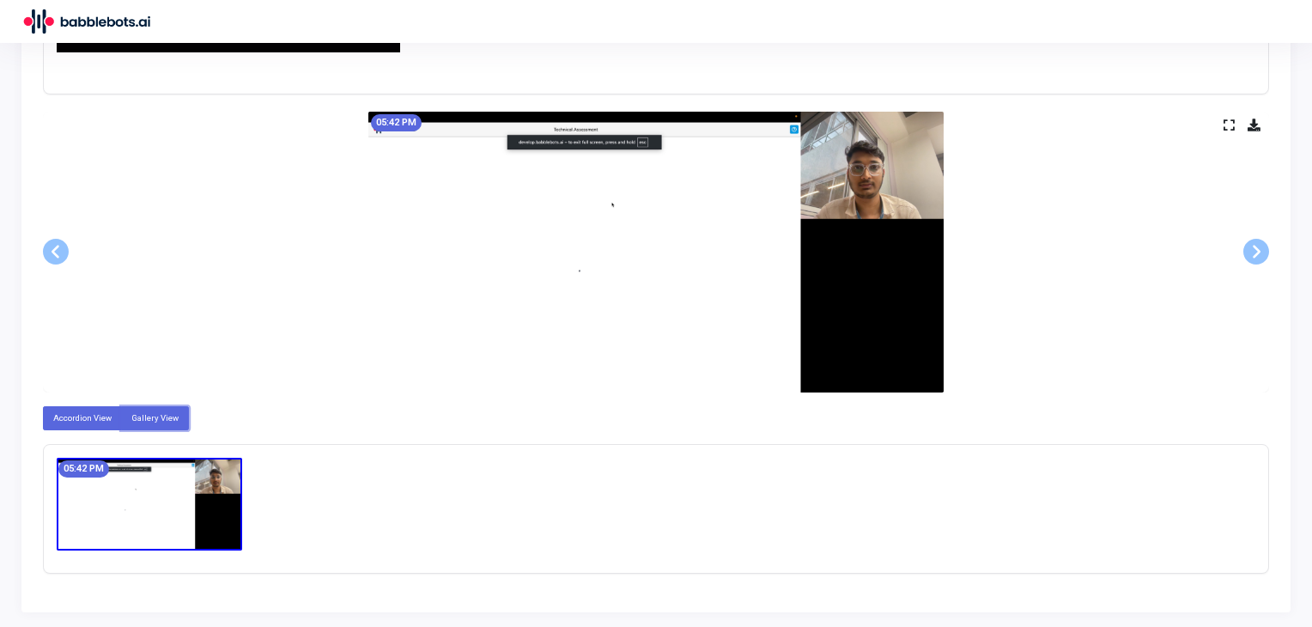
click at [53, 420] on label "Accordion View" at bounding box center [82, 417] width 79 height 23
click at [53, 420] on input "Accordion View" at bounding box center [58, 417] width 11 height 11
radio input "true"
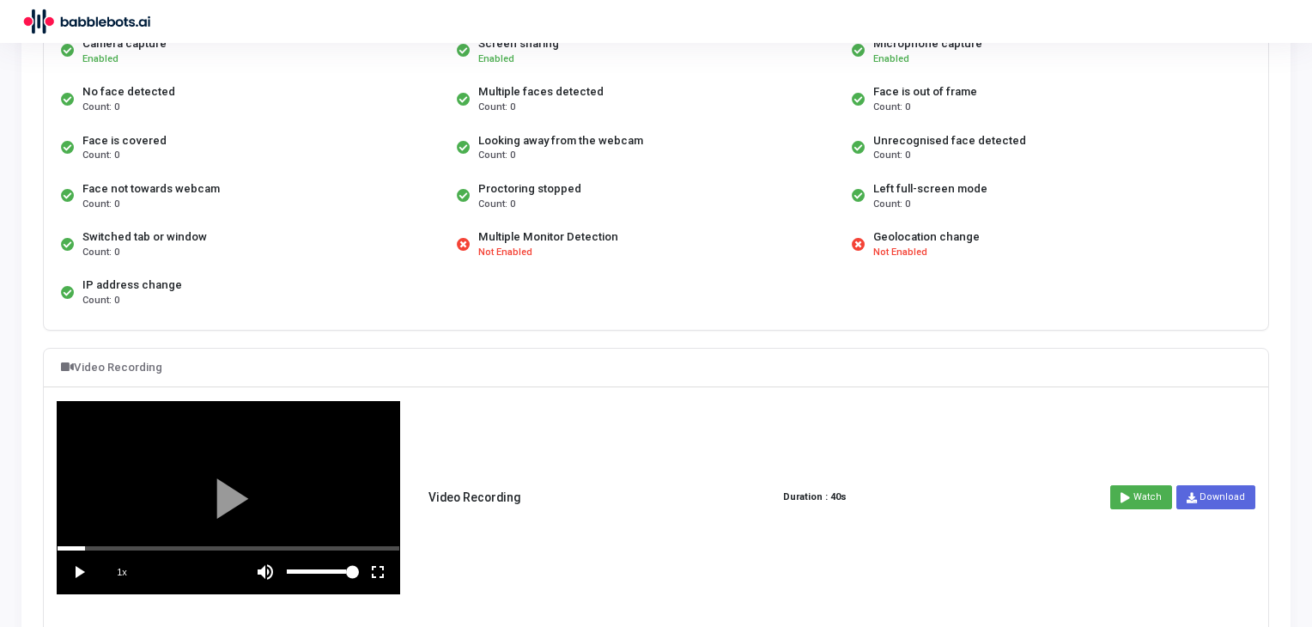
scroll to position [0, 0]
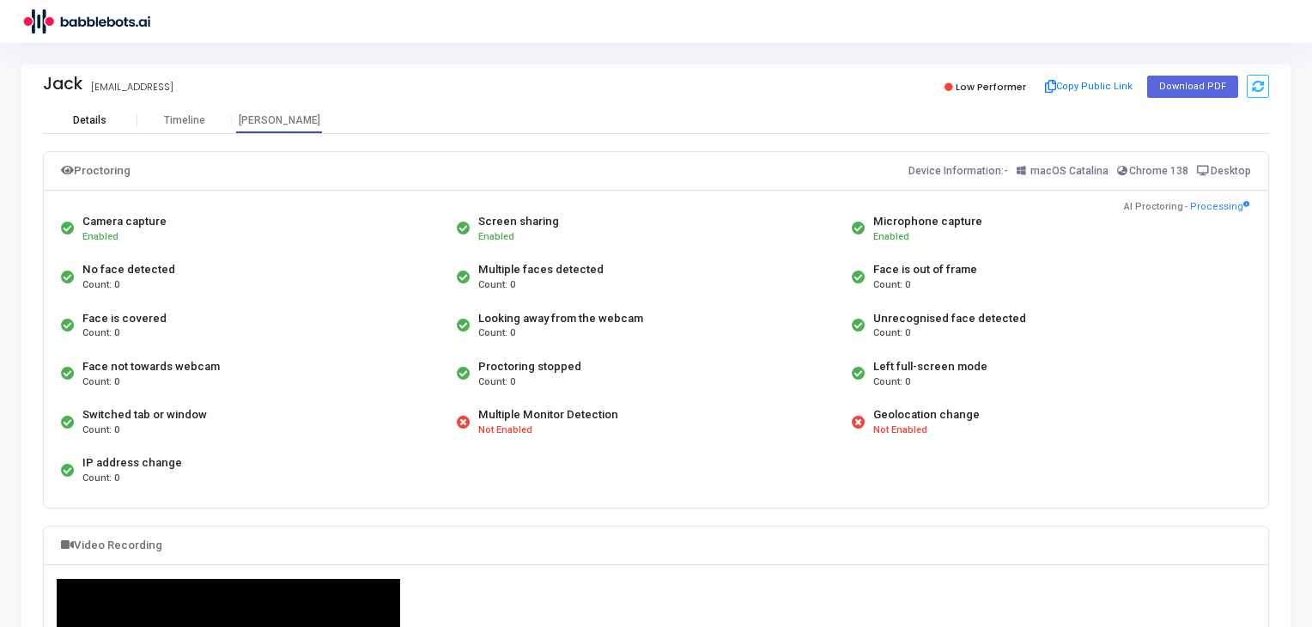
click at [100, 120] on div "Details" at bounding box center [89, 120] width 33 height 13
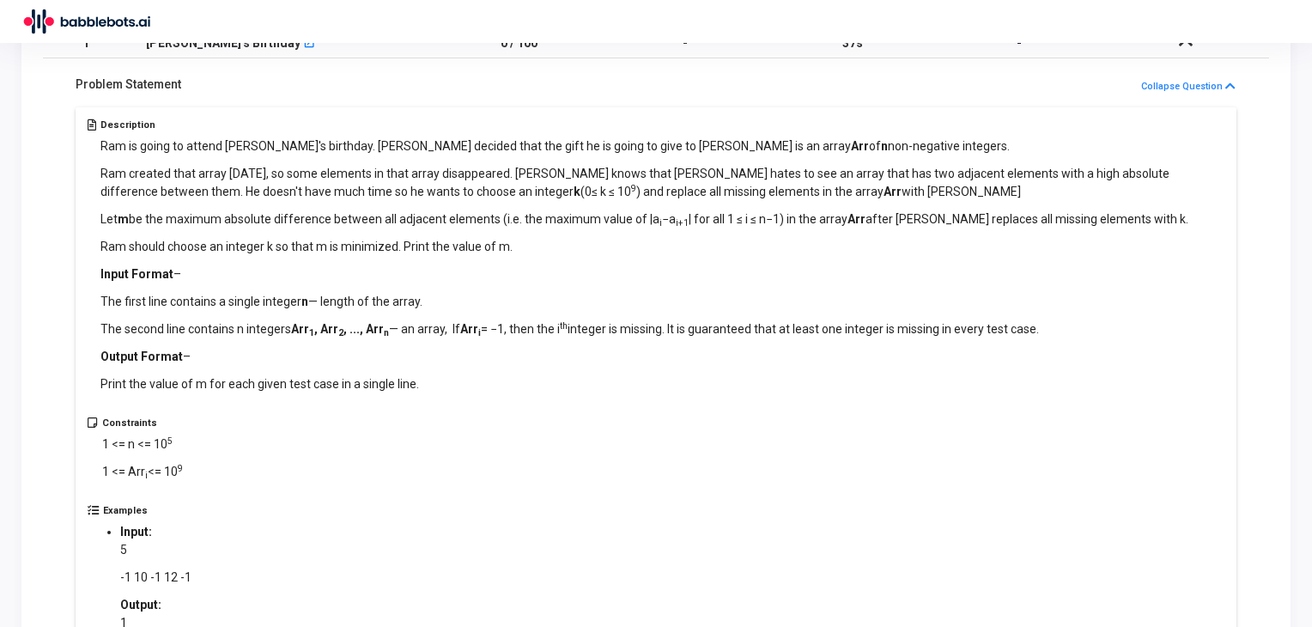
scroll to position [129, 0]
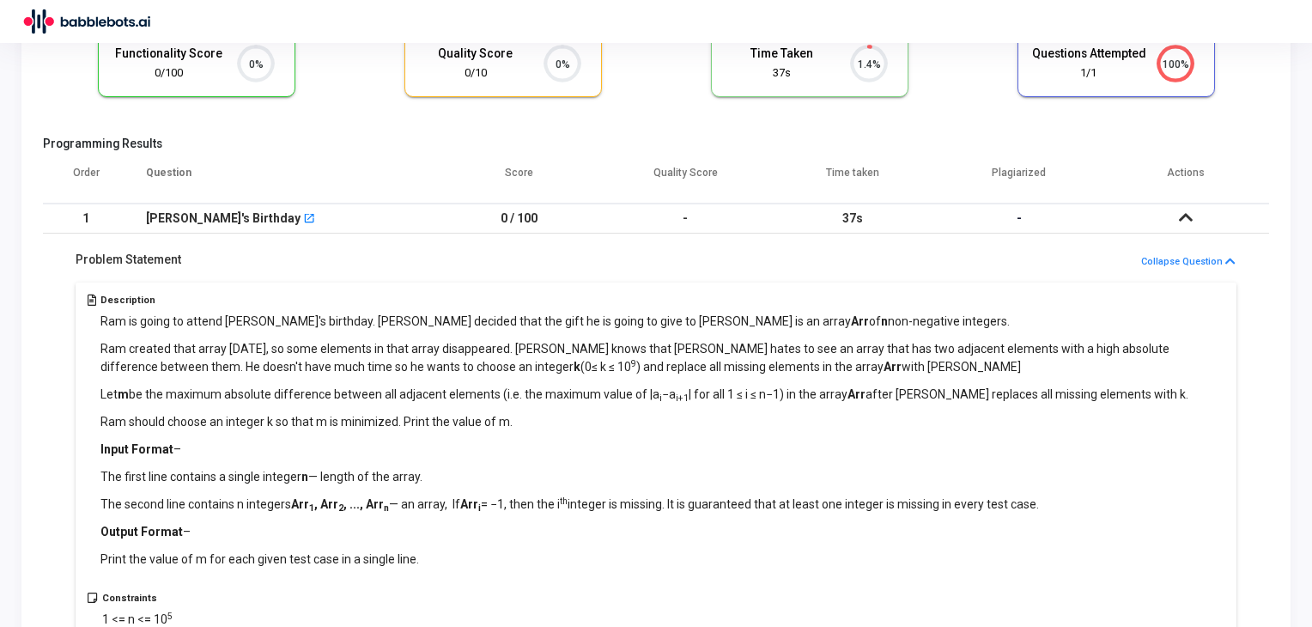
click at [1226, 270] on div "Problem Statement Collapse Question" at bounding box center [655, 265] width 1169 height 26
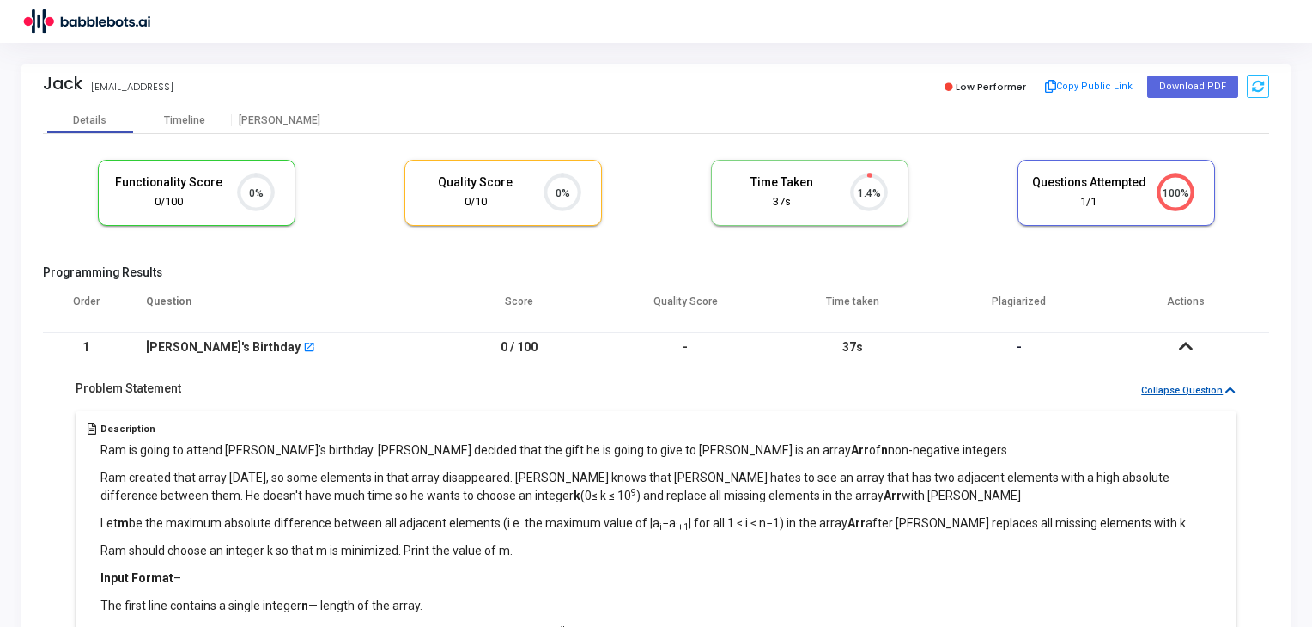
click at [1229, 392] on icon at bounding box center [1230, 390] width 10 height 11
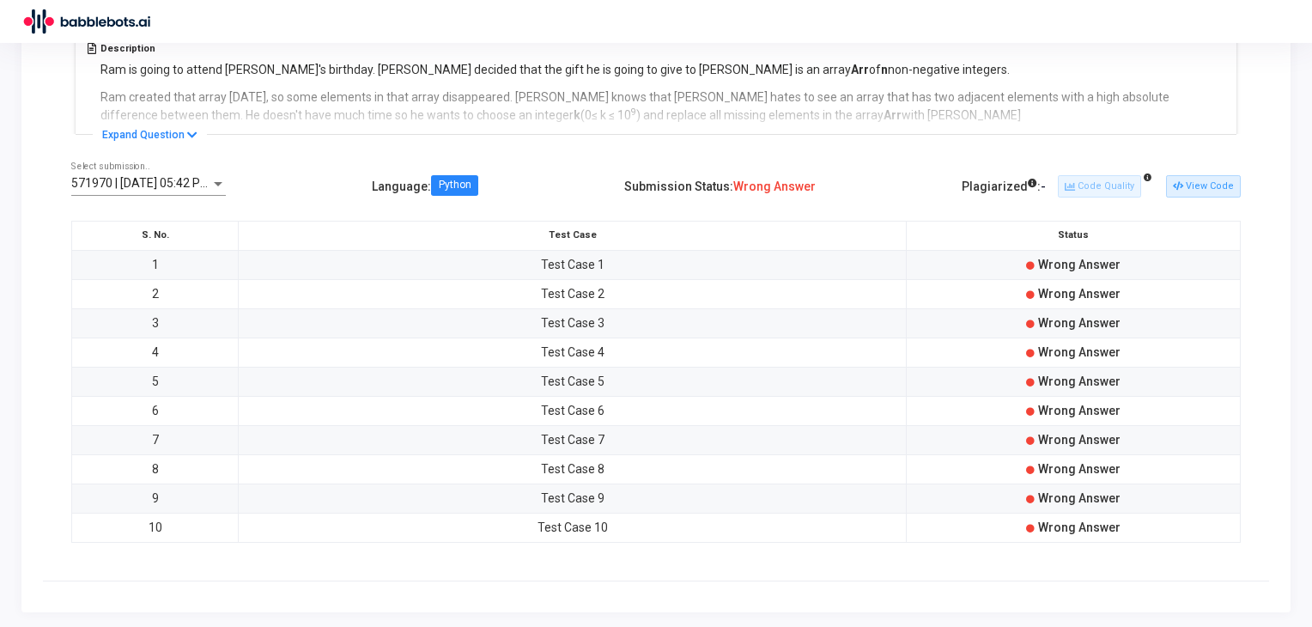
scroll to position [379, 0]
click at [151, 249] on th "S. No." at bounding box center [155, 236] width 167 height 29
click at [154, 267] on td "1" at bounding box center [155, 266] width 167 height 29
click at [173, 520] on td "10" at bounding box center [155, 528] width 167 height 29
click at [545, 265] on td "Test Case 1" at bounding box center [573, 266] width 668 height 29
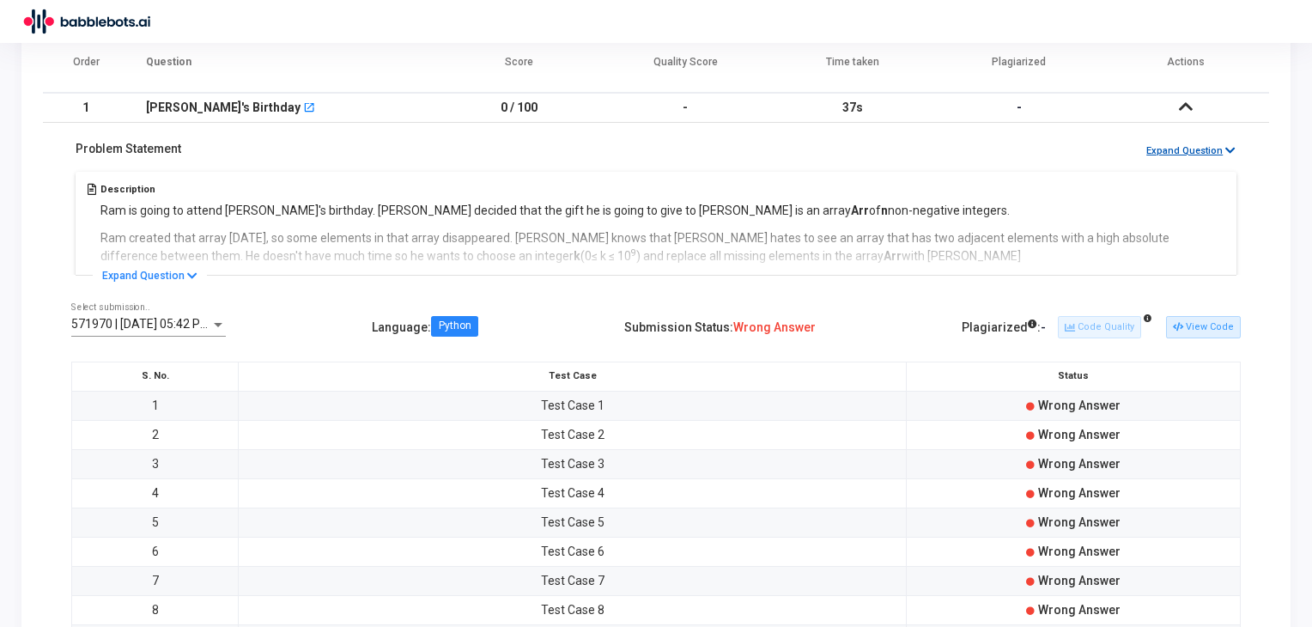
scroll to position [257, 0]
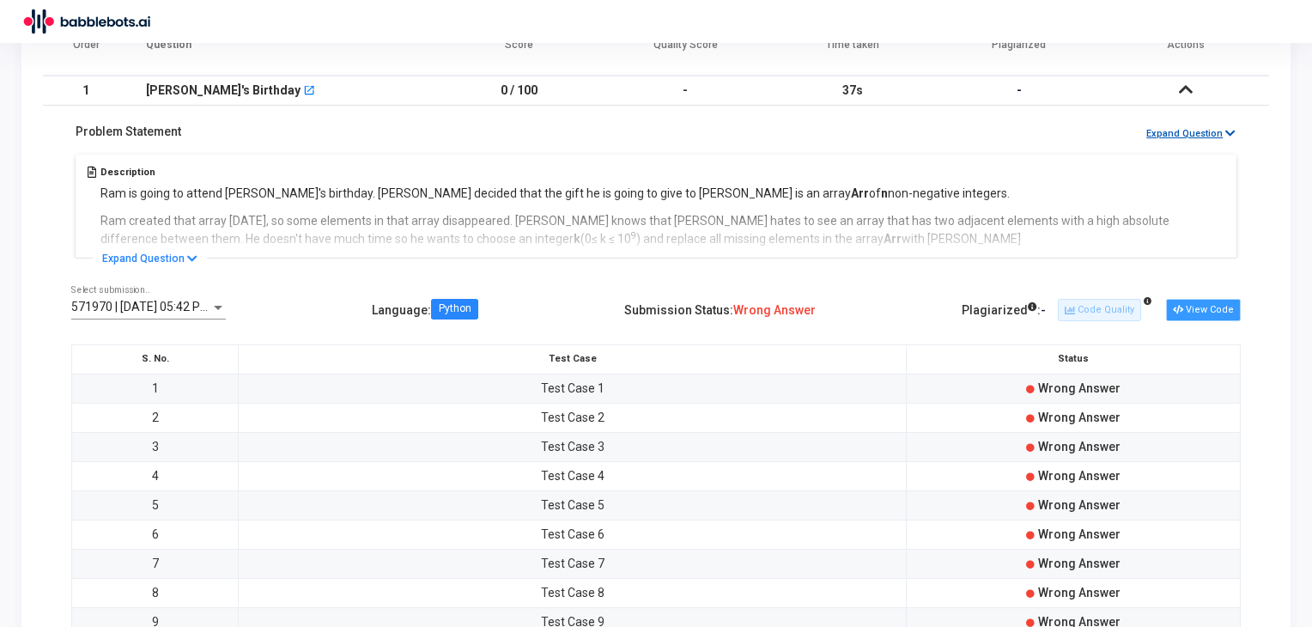
click at [1202, 310] on button "View Code" at bounding box center [1203, 310] width 75 height 22
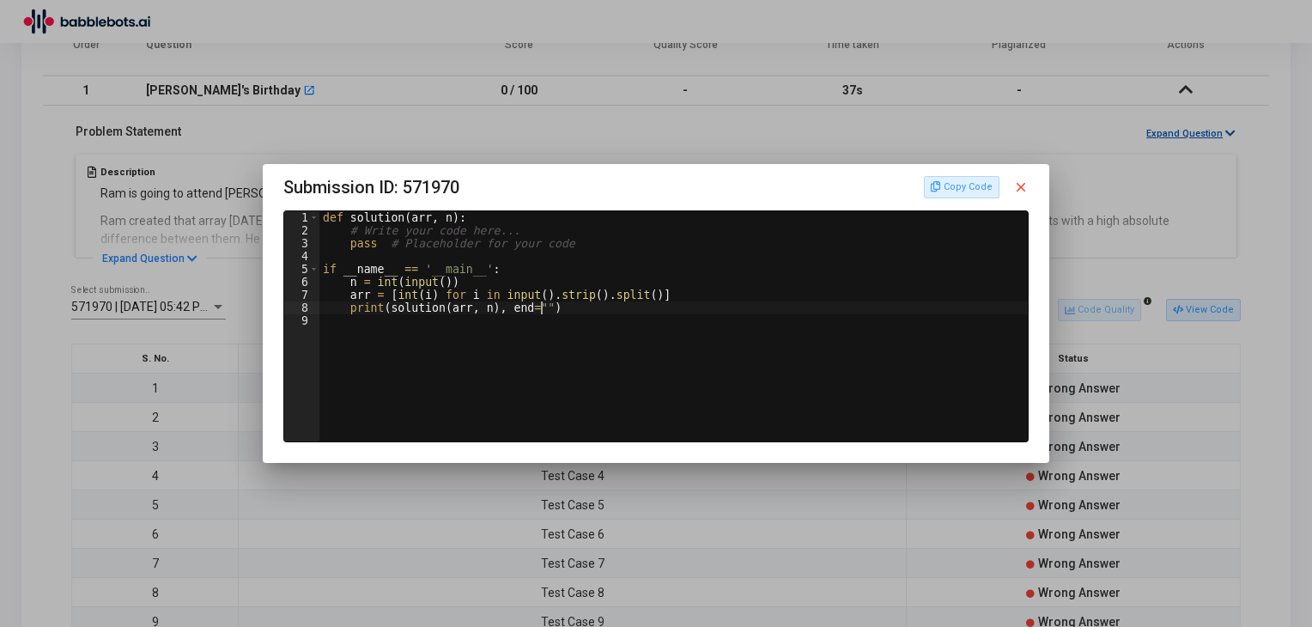
type textarea "print(solution(arr, n), end="")"
click at [622, 305] on div "def solution ( arr , n ) : # Write your code here... pass # Placeholder for you…" at bounding box center [675, 339] width 713 height 256
click at [622, 305] on div "def solution ( arr , n ) : # Write your code here... pass # Placeholder for you…" at bounding box center [673, 326] width 709 height 230
click at [1021, 186] on mat-icon "close" at bounding box center [1020, 186] width 15 height 15
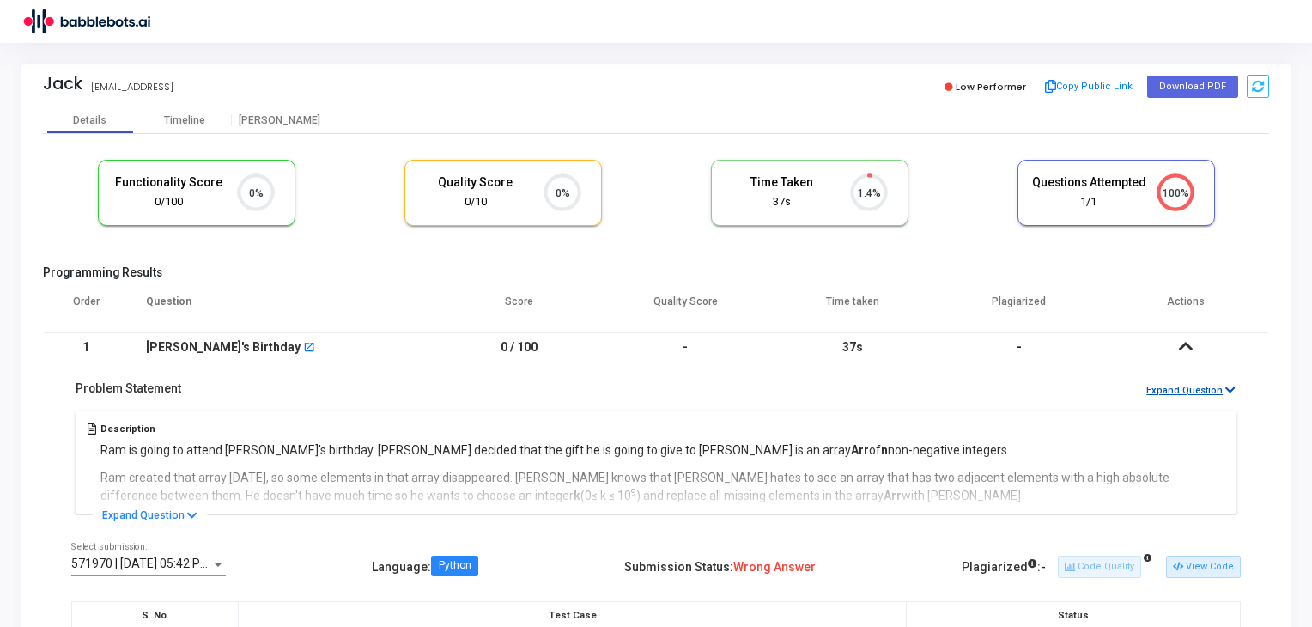
scroll to position [257, 0]
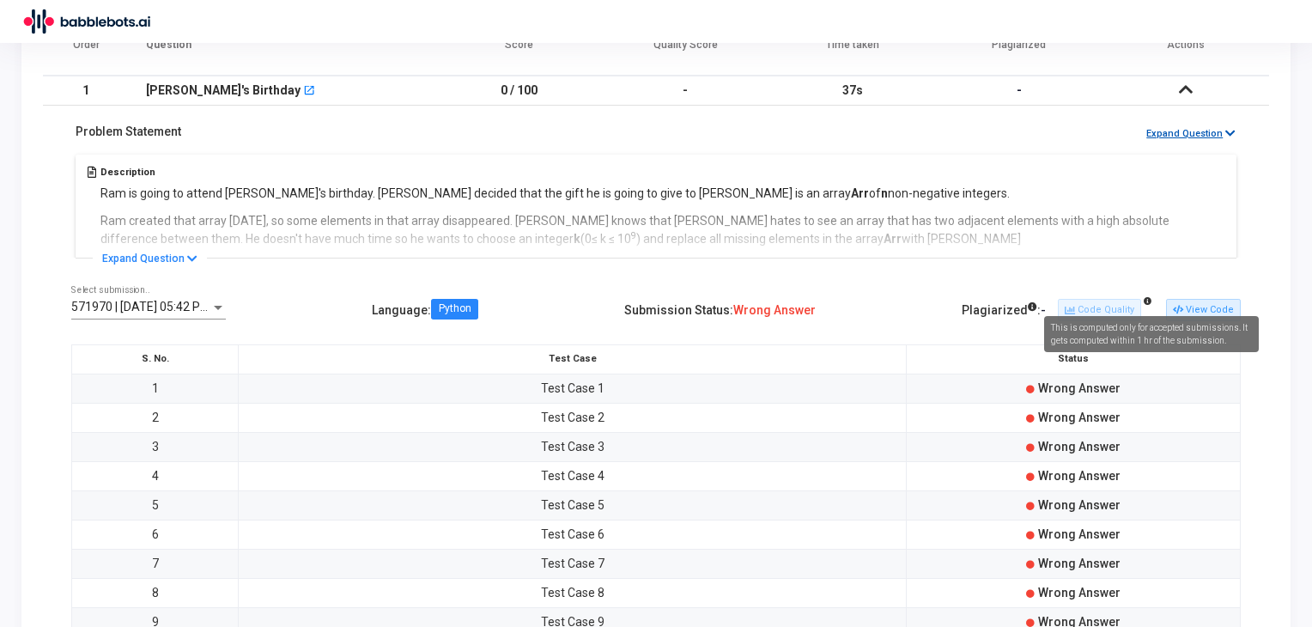
click at [1151, 297] on icon at bounding box center [1148, 301] width 8 height 8
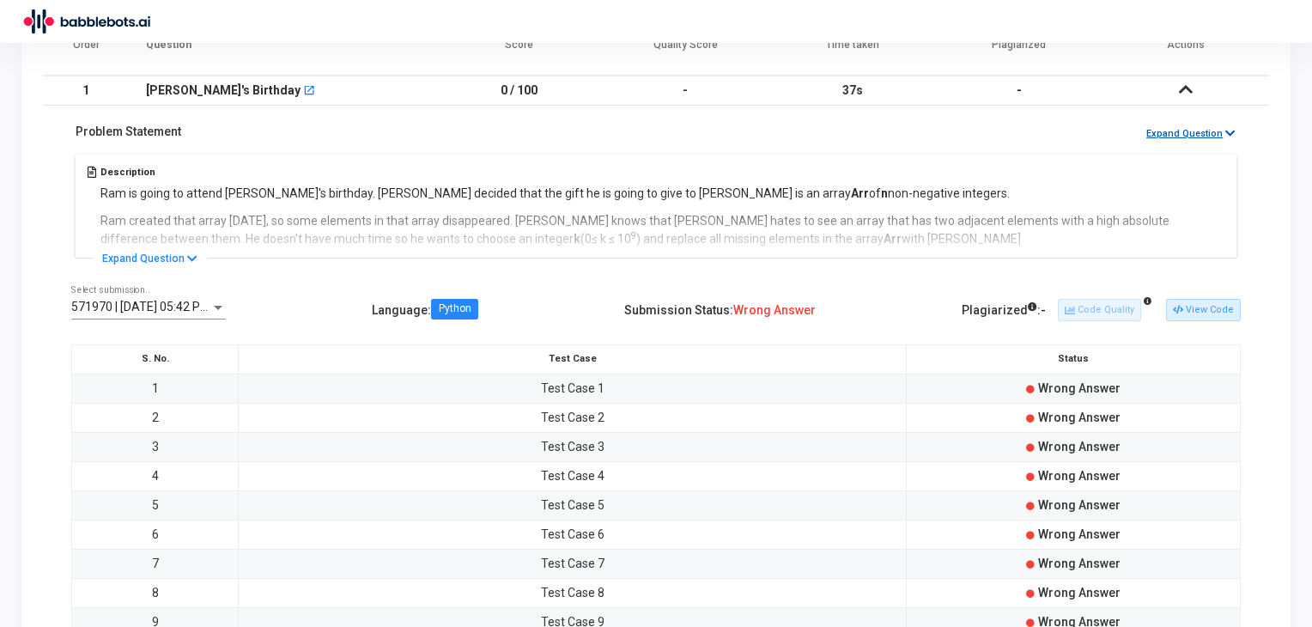
click at [1114, 282] on div "571970 | 06 Aug, 2025 05:42 PM IST (Best) Select submission.. Language : Python…" at bounding box center [656, 485] width 1226 height 437
click at [758, 308] on span "Wrong Answer" at bounding box center [774, 310] width 82 height 14
click at [353, 303] on div "571970 | 06 Aug, 2025 05:42 PM IST (Best) Select submission.. Language : Python…" at bounding box center [655, 310] width 1169 height 49
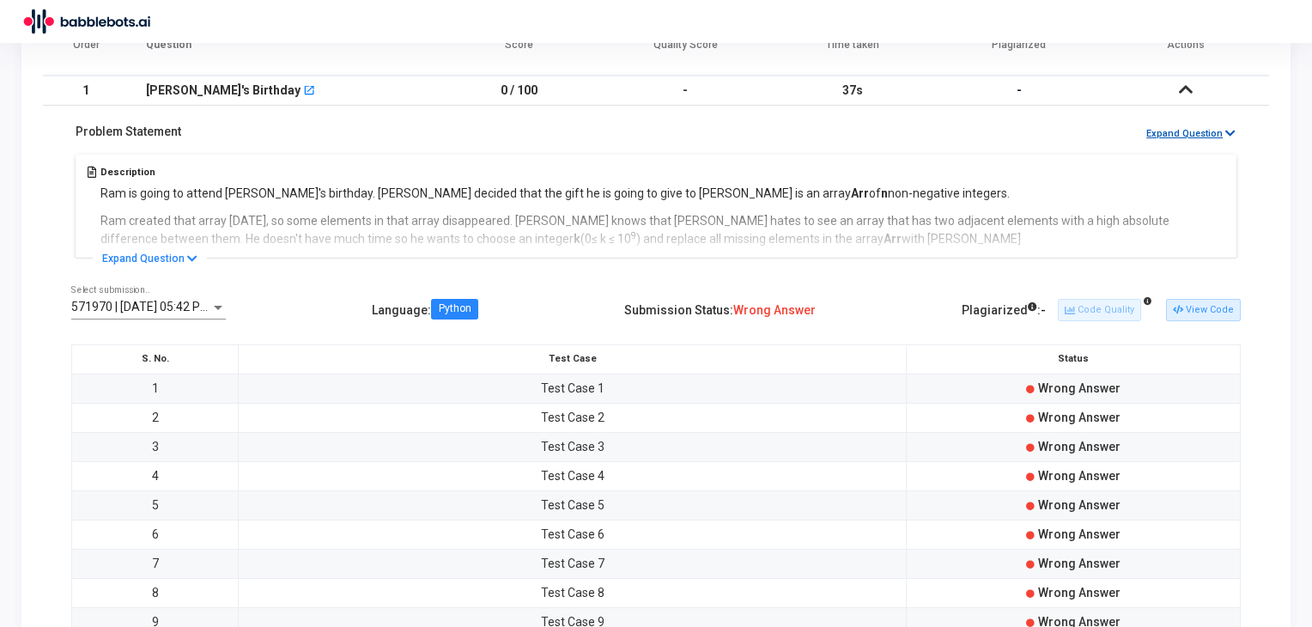
drag, startPoint x: 358, startPoint y: 303, endPoint x: 428, endPoint y: 316, distance: 70.7
click at [428, 316] on div "571970 | 06 Aug, 2025 05:42 PM IST (Best) Select submission.. Language : Python…" at bounding box center [655, 310] width 1169 height 49
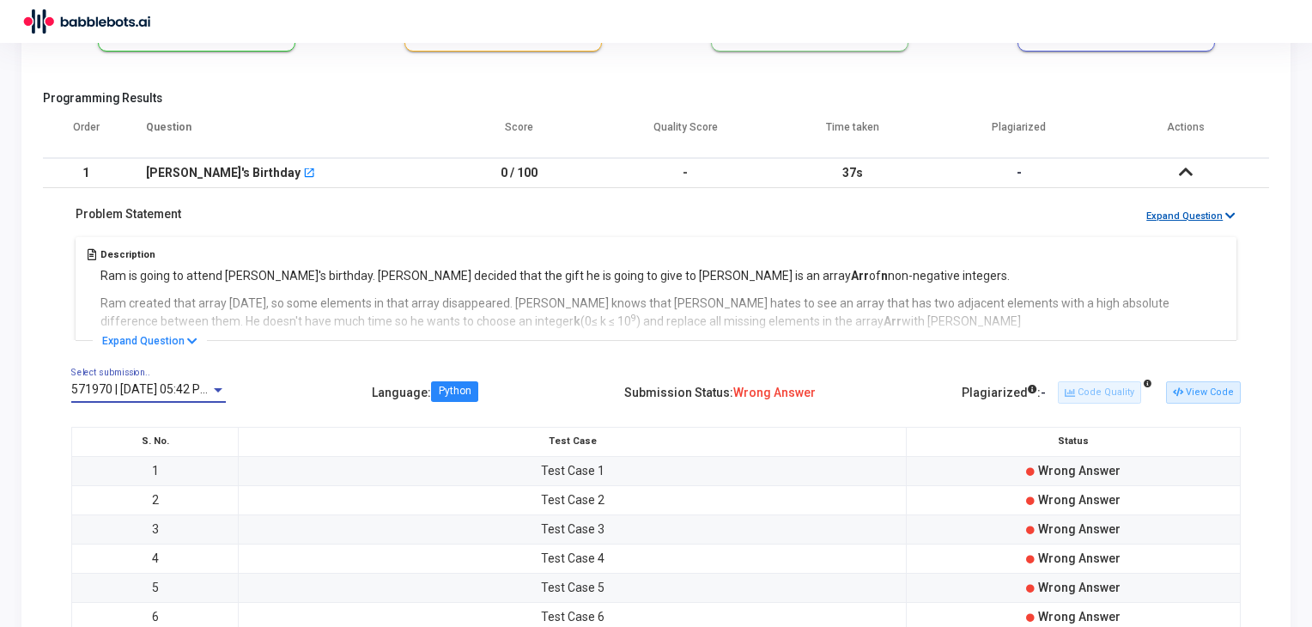
click at [137, 392] on span "571970 | 06 Aug, 2025 05:42 PM IST (Best)" at bounding box center [169, 389] width 196 height 14
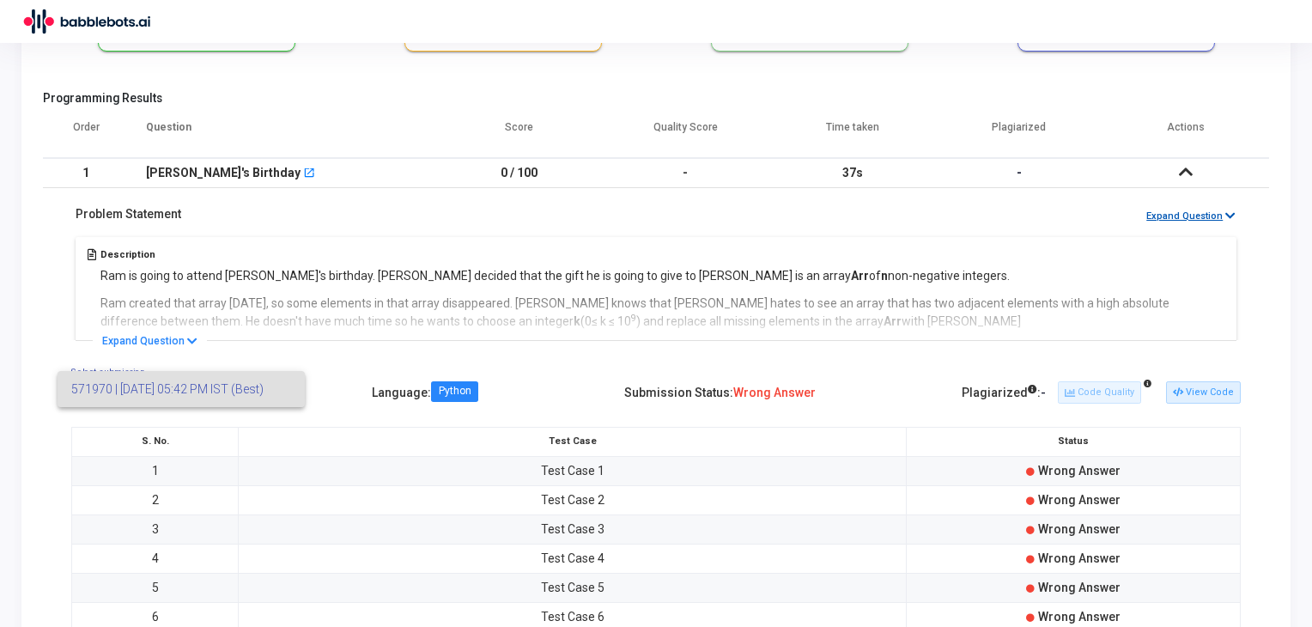
click at [278, 353] on div at bounding box center [656, 313] width 1312 height 627
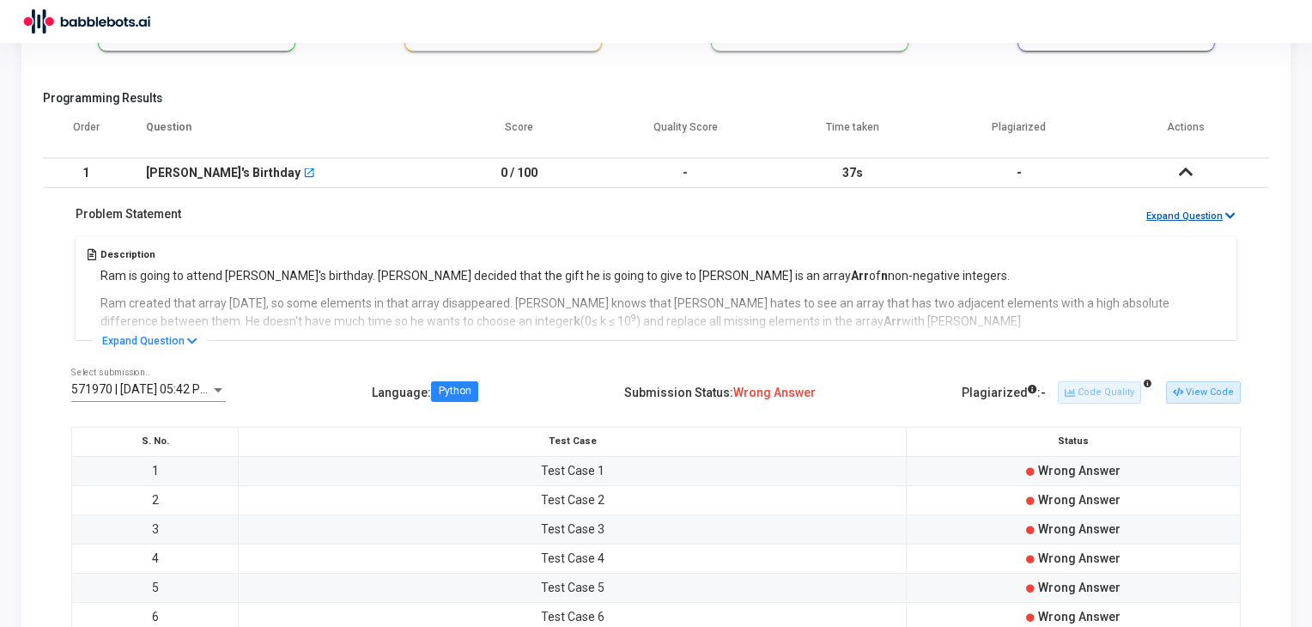
scroll to position [0, 0]
